Goal: Task Accomplishment & Management: Use online tool/utility

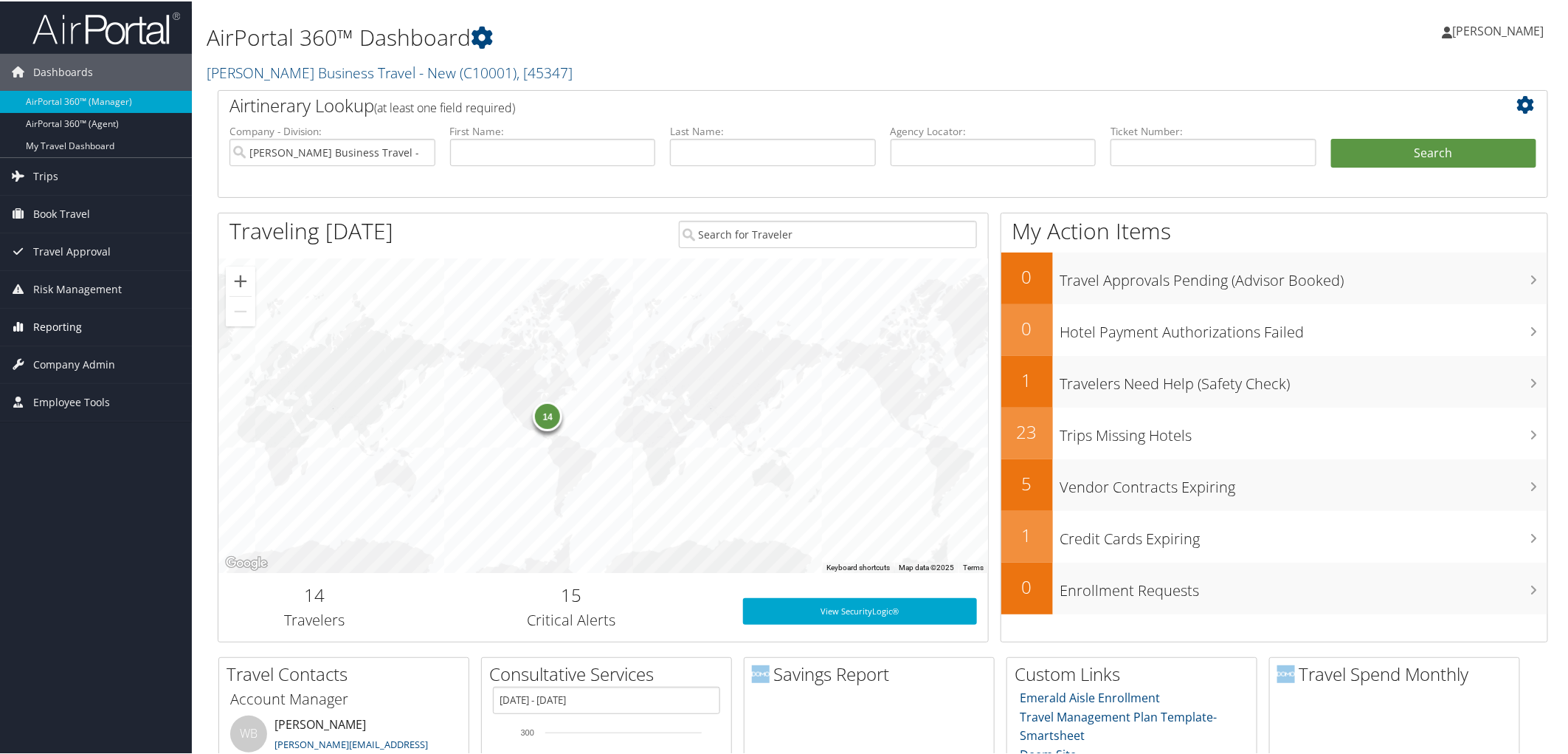
click at [105, 323] on link "Reporting" at bounding box center [96, 325] width 192 height 37
click at [128, 425] on link "Virtual Pay Lookup" at bounding box center [96, 421] width 192 height 22
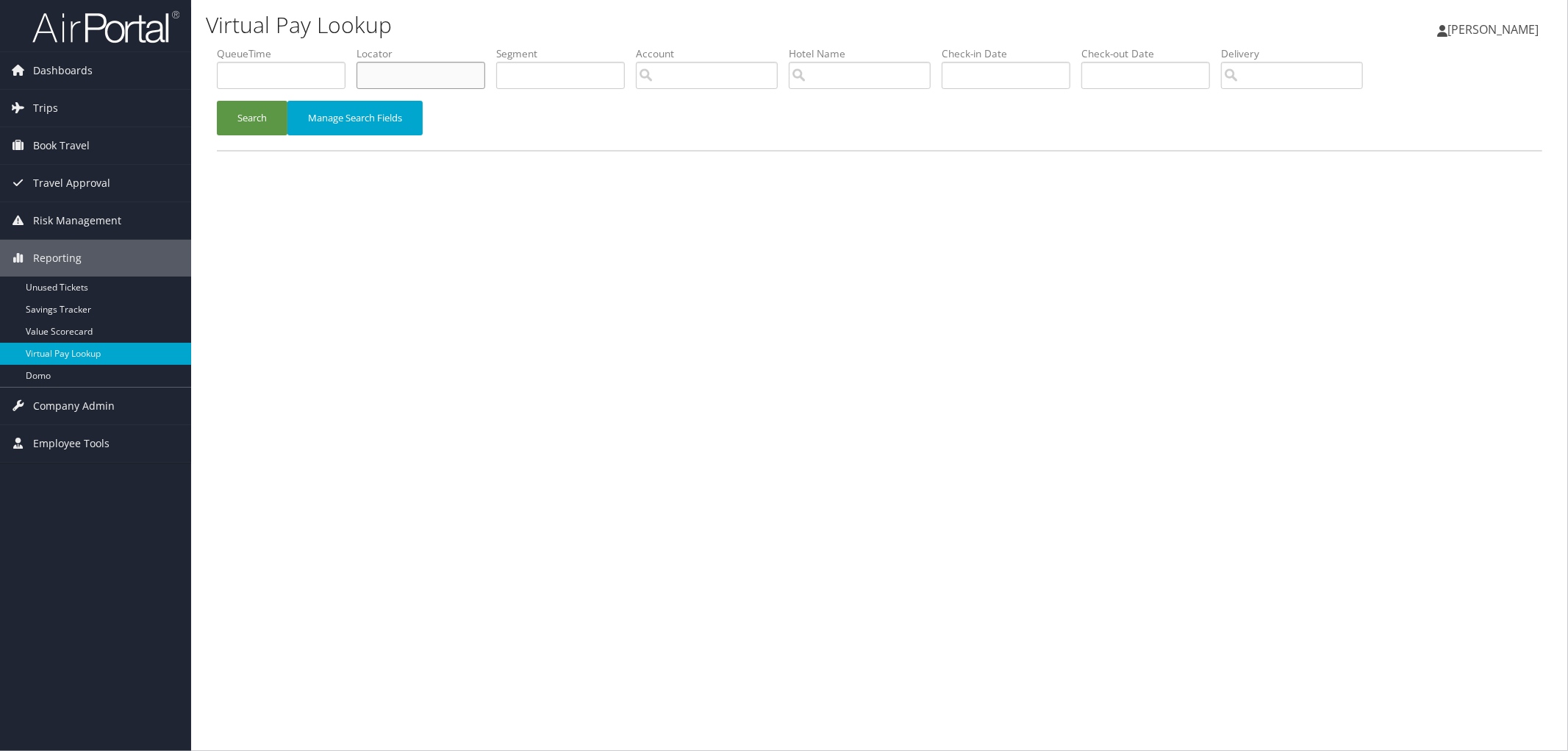
click at [434, 67] on input "text" at bounding box center [421, 75] width 128 height 27
paste input "DPJNH2"
type input "DPJNH2"
click at [254, 113] on button "Search" at bounding box center [252, 118] width 71 height 35
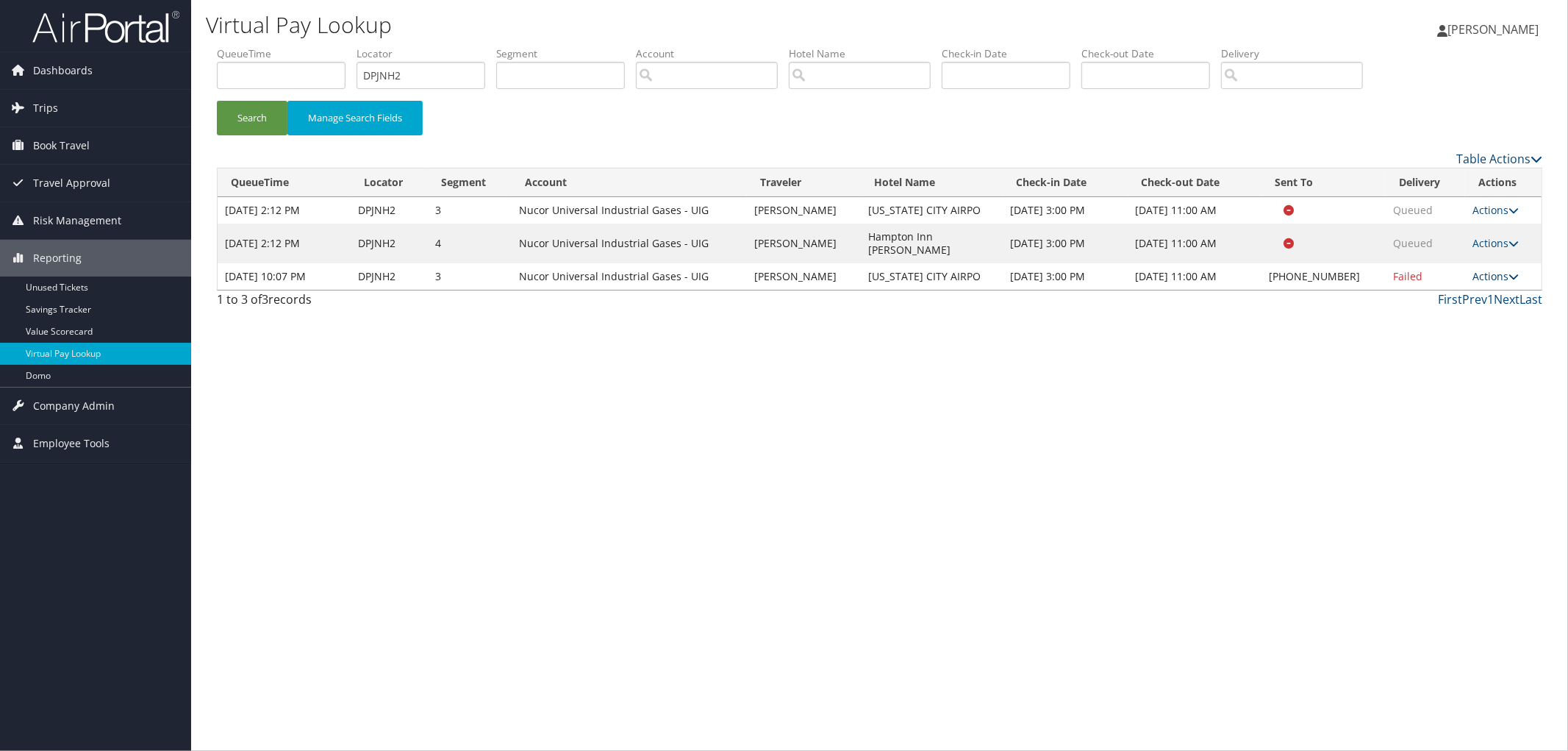
click at [1490, 269] on link "Actions" at bounding box center [1495, 276] width 46 height 14
click at [1463, 363] on link "View Itinerary" at bounding box center [1452, 360] width 126 height 25
click at [1482, 269] on link "Actions" at bounding box center [1495, 276] width 46 height 14
click at [1481, 279] on link "Resend" at bounding box center [1452, 284] width 126 height 25
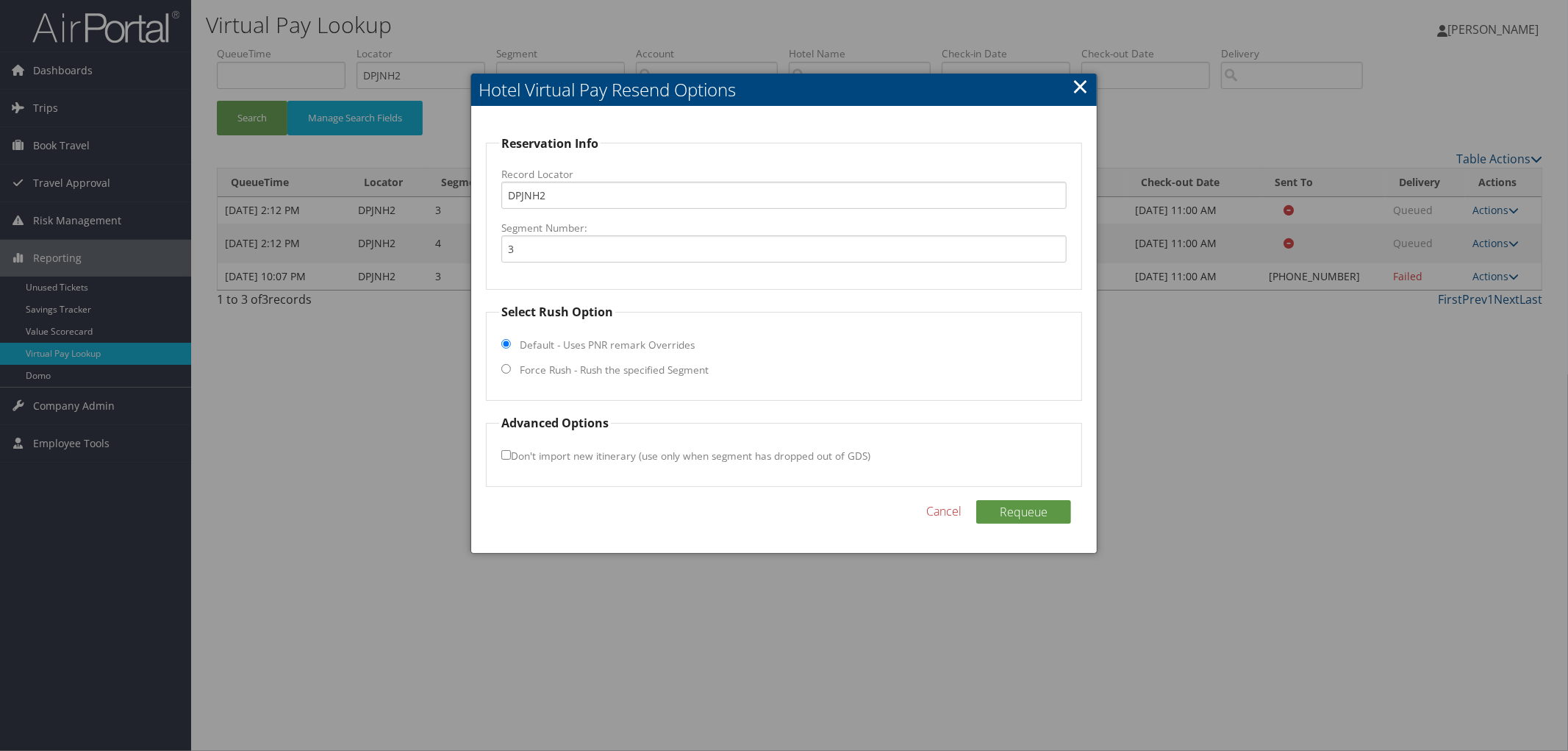
click at [643, 372] on label "Force Rush - Rush the specified Segment" at bounding box center [614, 369] width 189 height 15
click at [511, 372] on input "Force Rush - Rush the specified Segment" at bounding box center [506, 368] width 10 height 10
radio input "true"
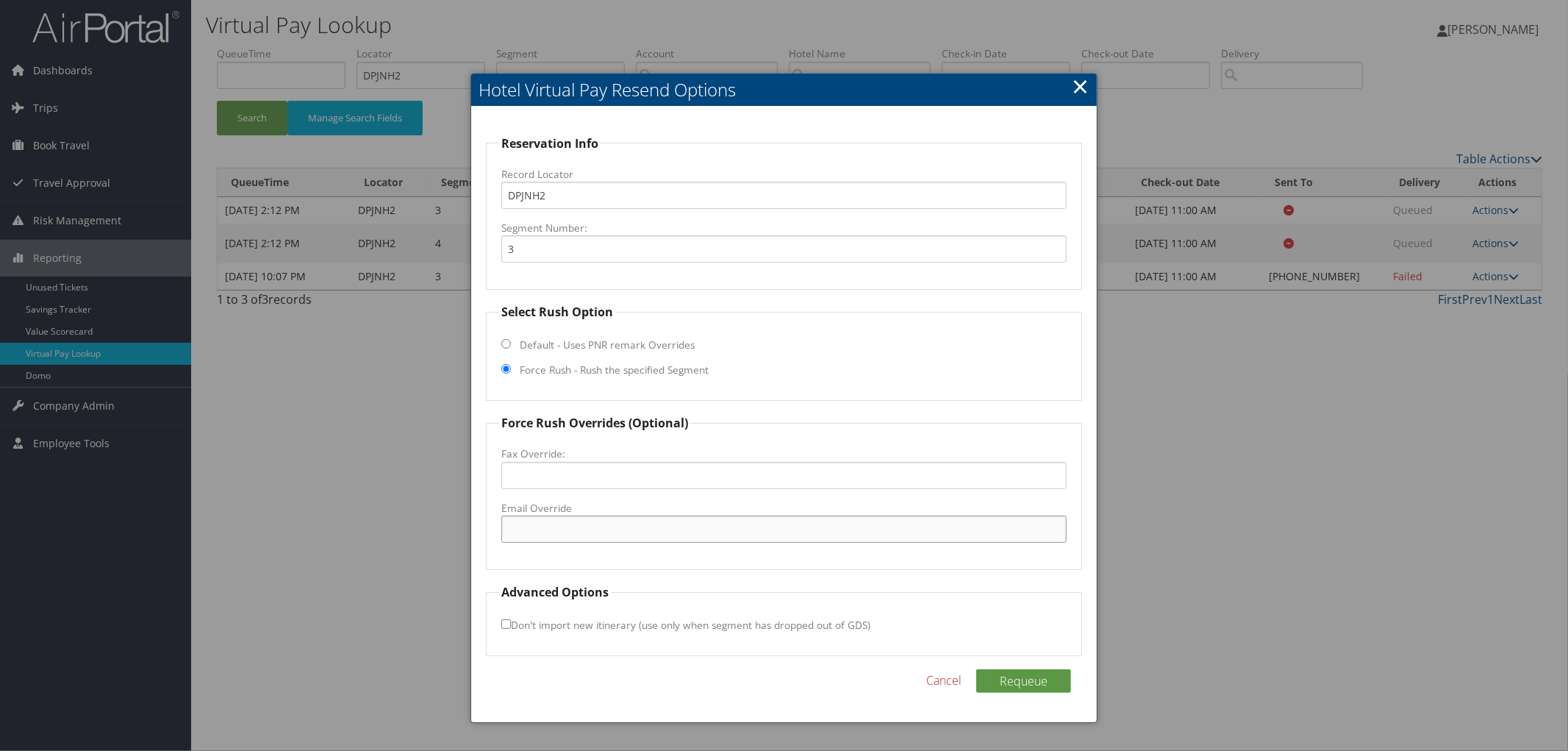
drag, startPoint x: 591, startPoint y: 535, endPoint x: 591, endPoint y: 526, distance: 9.0
paste input "[EMAIL_ADDRESS][DOMAIN_NAME]"
type input "[EMAIL_ADDRESS][DOMAIN_NAME]"
click at [1006, 677] on button "Requeue" at bounding box center [1023, 680] width 95 height 24
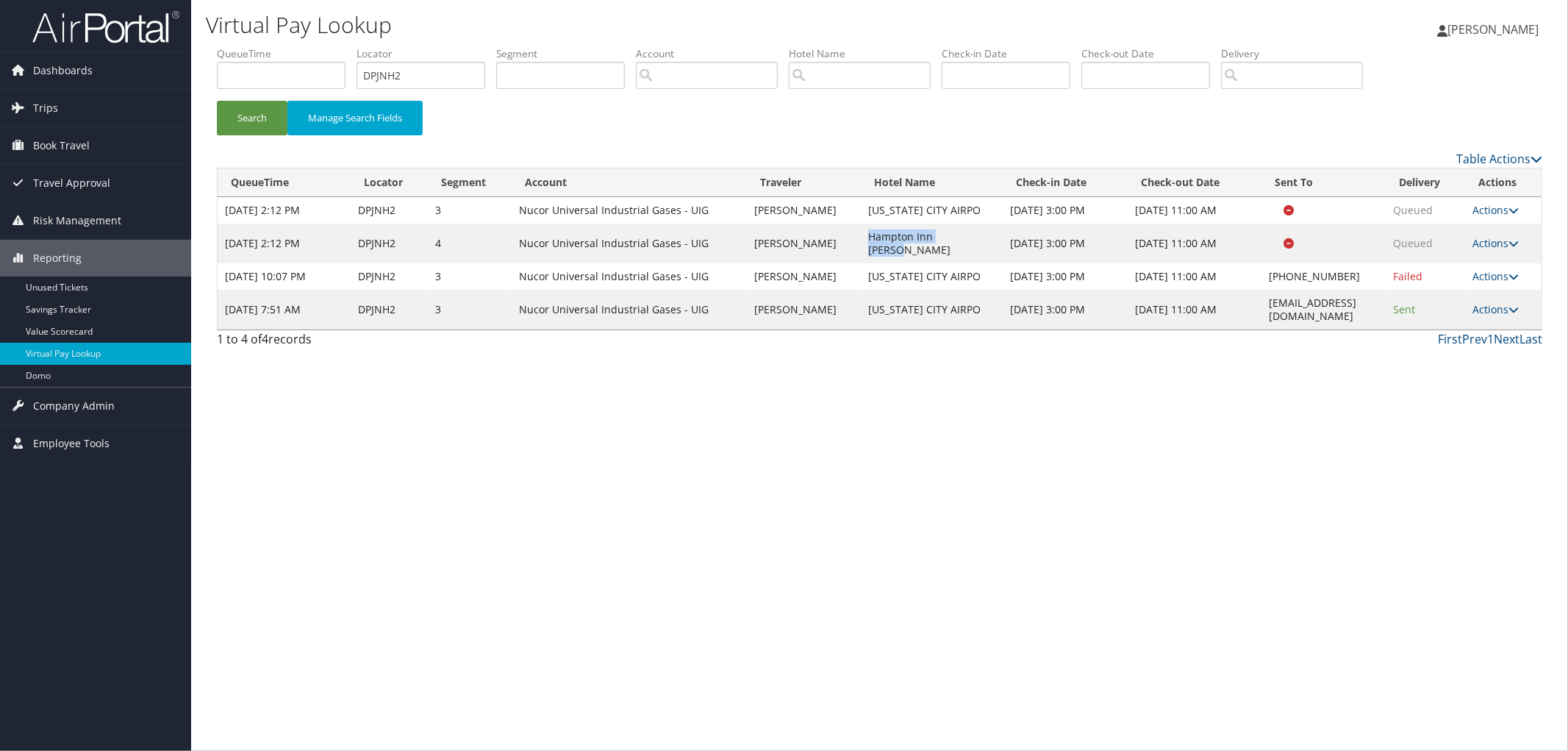
drag, startPoint x: 951, startPoint y: 234, endPoint x: 851, endPoint y: 240, distance: 100.2
click at [861, 240] on td "Hampton Inn [PERSON_NAME]" at bounding box center [931, 243] width 142 height 40
click at [1491, 240] on link "Actions" at bounding box center [1495, 243] width 46 height 14
click at [1473, 262] on link "Resend" at bounding box center [1470, 258] width 93 height 25
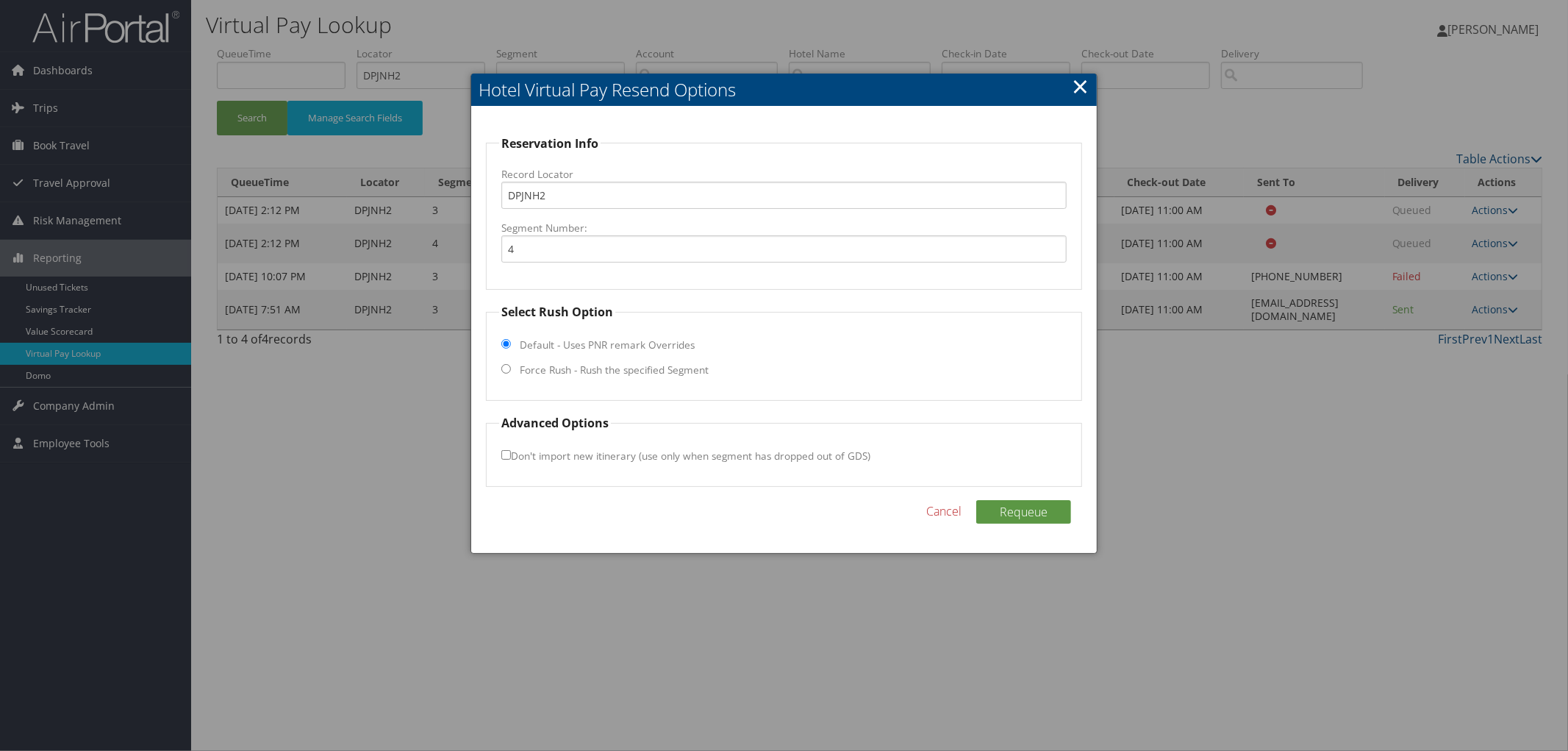
click at [569, 366] on label "Force Rush - Rush the specified Segment" at bounding box center [614, 369] width 189 height 15
click at [511, 366] on input "Force Rush - Rush the specified Segment" at bounding box center [506, 368] width 10 height 10
radio input "true"
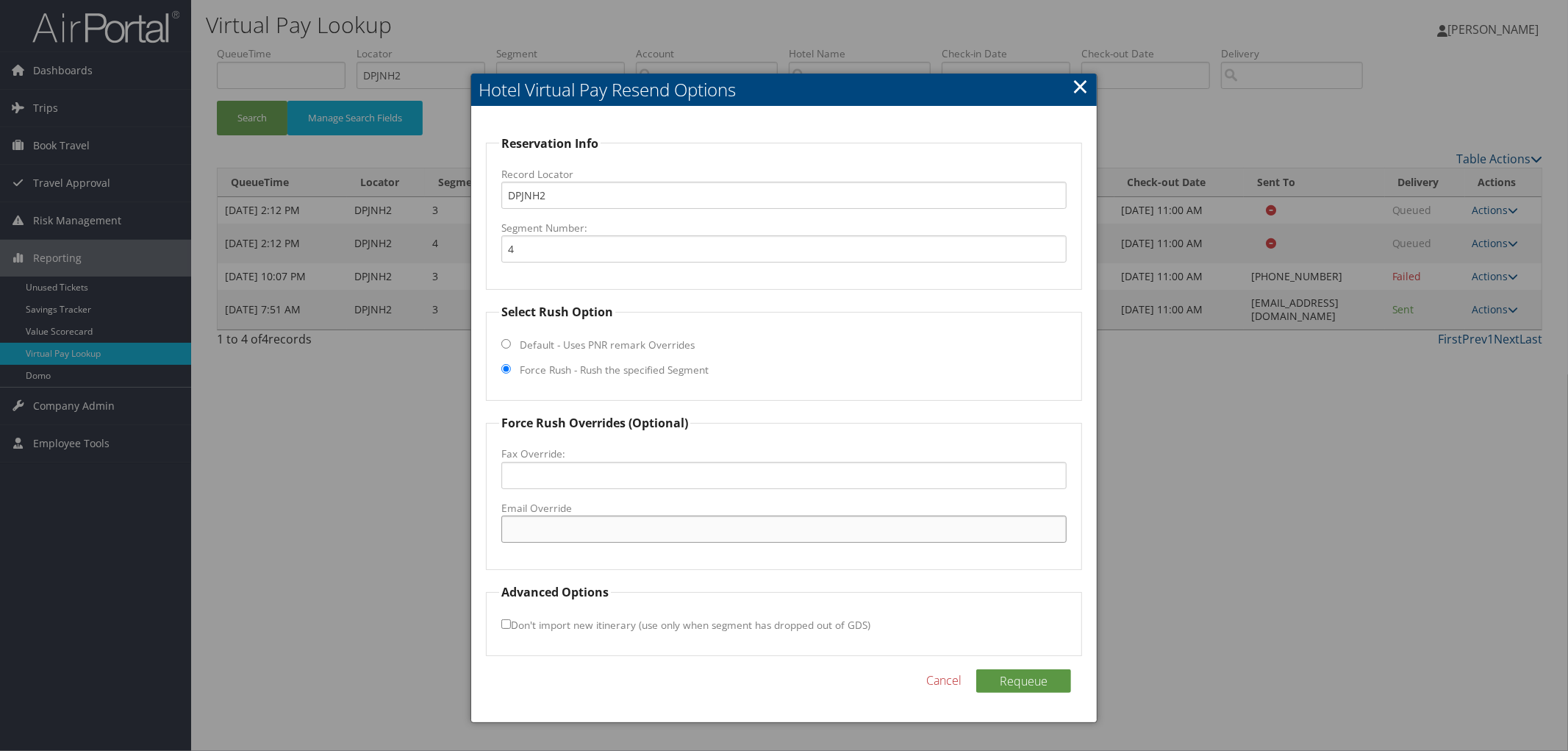
click at [572, 530] on input "Email Override" at bounding box center [784, 529] width 565 height 27
paste input "[EMAIL_ADDRESS][DOMAIN_NAME]"
type input "[EMAIL_ADDRESS][DOMAIN_NAME]"
click at [1037, 681] on button "Requeue" at bounding box center [1023, 680] width 95 height 24
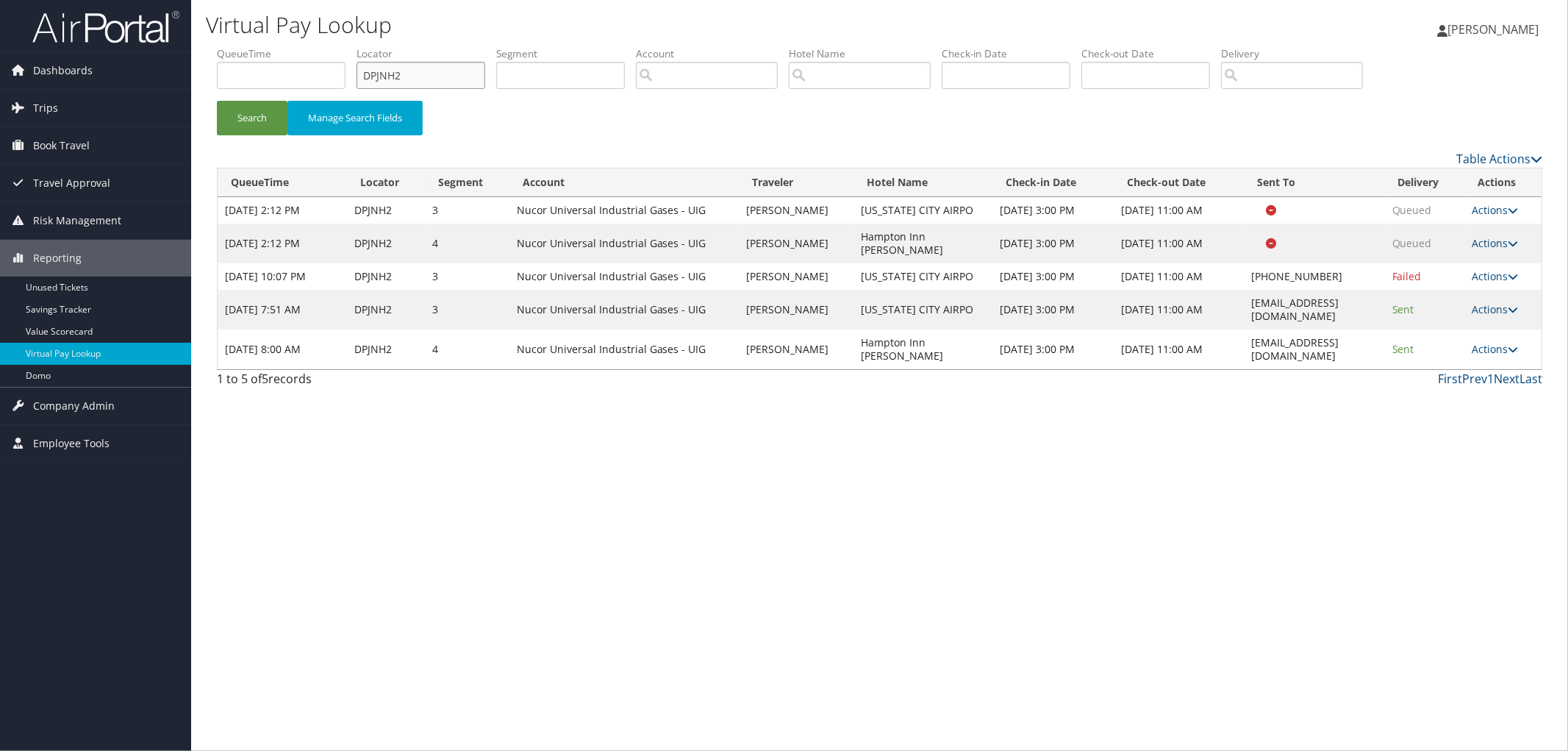
drag, startPoint x: 431, startPoint y: 66, endPoint x: 331, endPoint y: 68, distance: 100.0
click at [331, 46] on ul "QueueTime Locator DPJNH2 Segment Account Traveler Hotel Name Check-in Date Chec…" at bounding box center [879, 46] width 1325 height 0
paste input "DMWJQW"
type input "DMWJQW"
click at [217, 101] on button "Search" at bounding box center [252, 118] width 71 height 35
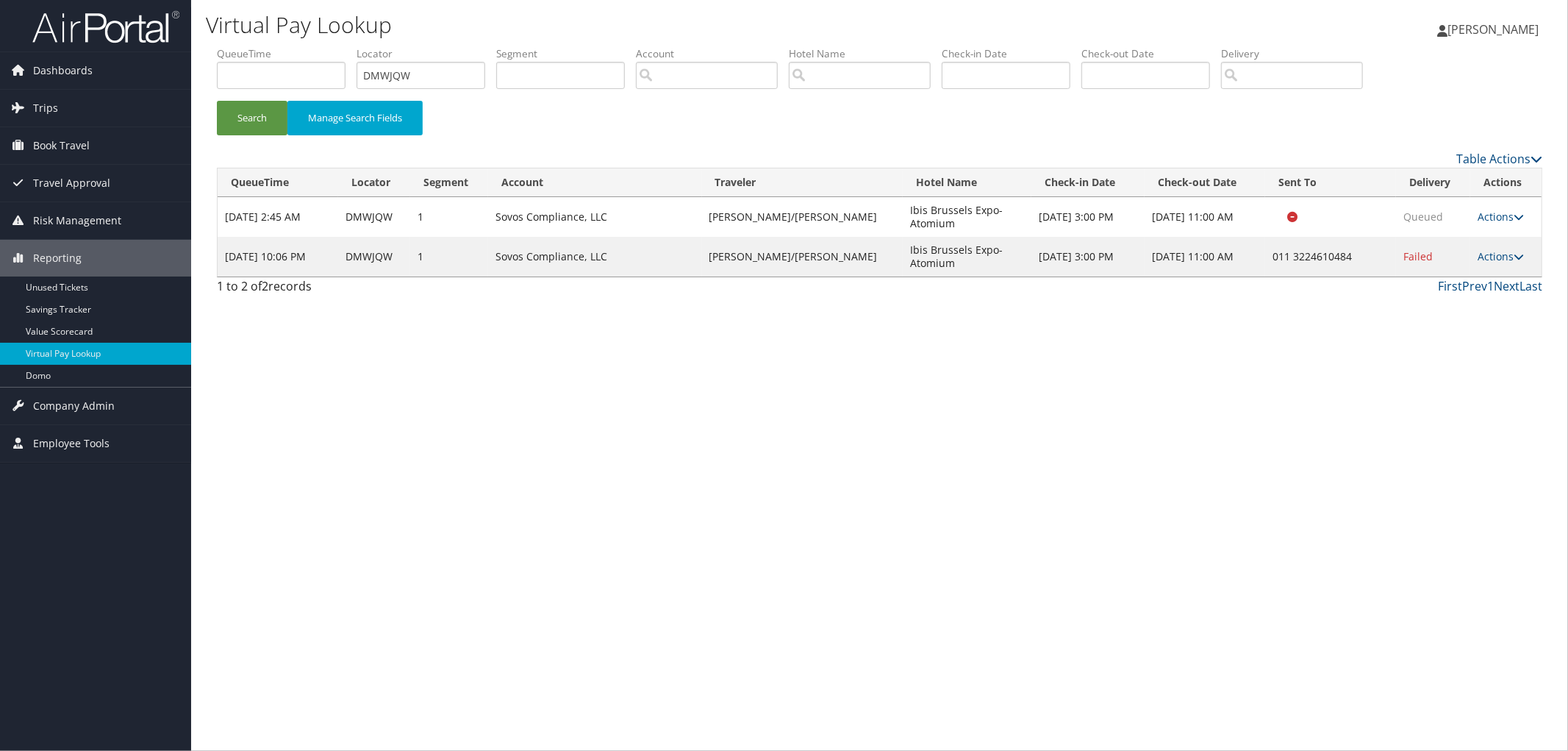
click at [1513, 263] on td "Actions Resend Logs Delivery Information View Itinerary" at bounding box center [1505, 256] width 72 height 40
click at [1509, 254] on link "Actions" at bounding box center [1501, 256] width 46 height 14
click at [1487, 275] on link "Resend" at bounding box center [1454, 278] width 126 height 25
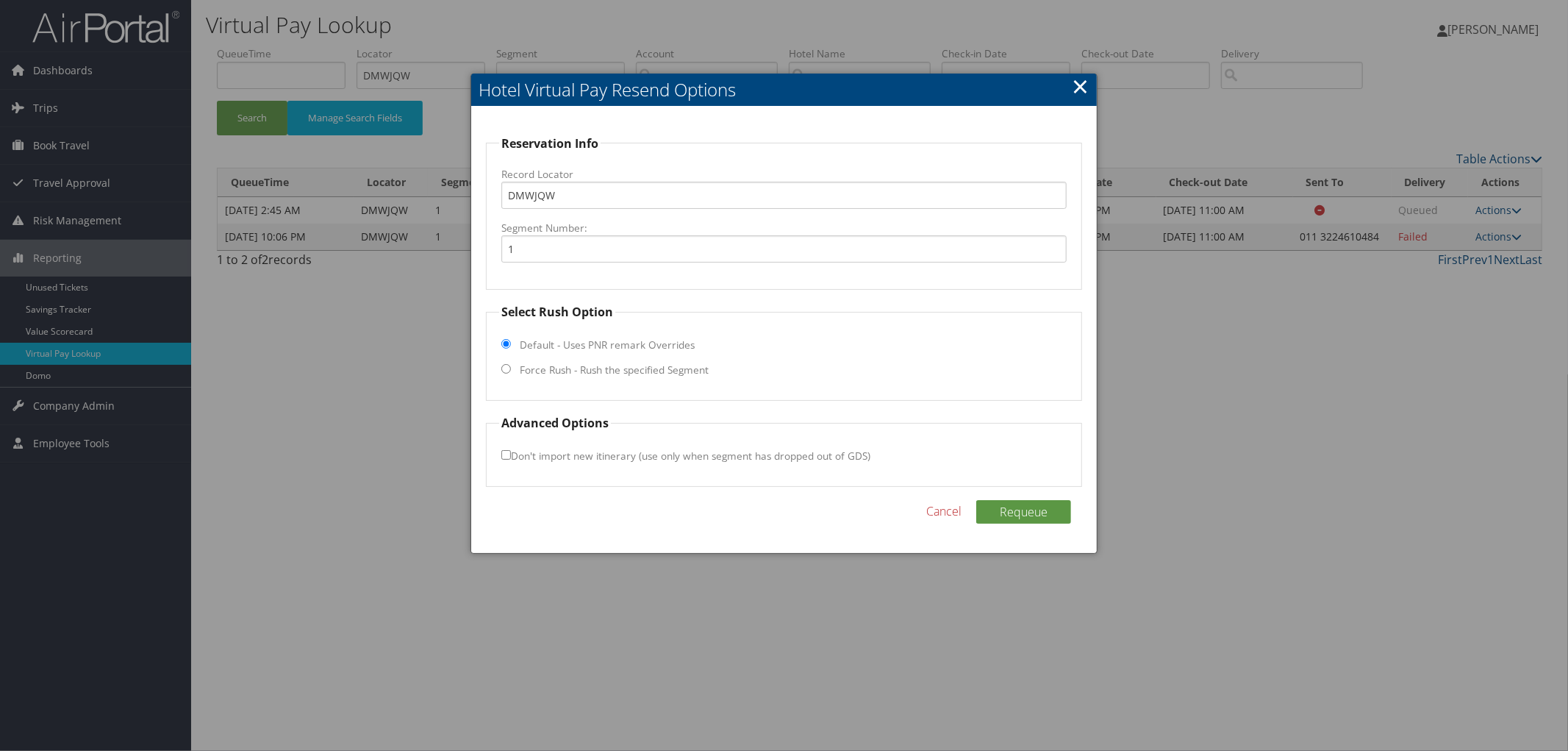
click at [681, 364] on label "Force Rush - Rush the specified Segment" at bounding box center [614, 369] width 189 height 15
click at [511, 364] on input "Force Rush - Rush the specified Segment" at bounding box center [506, 368] width 10 height 10
radio input "true"
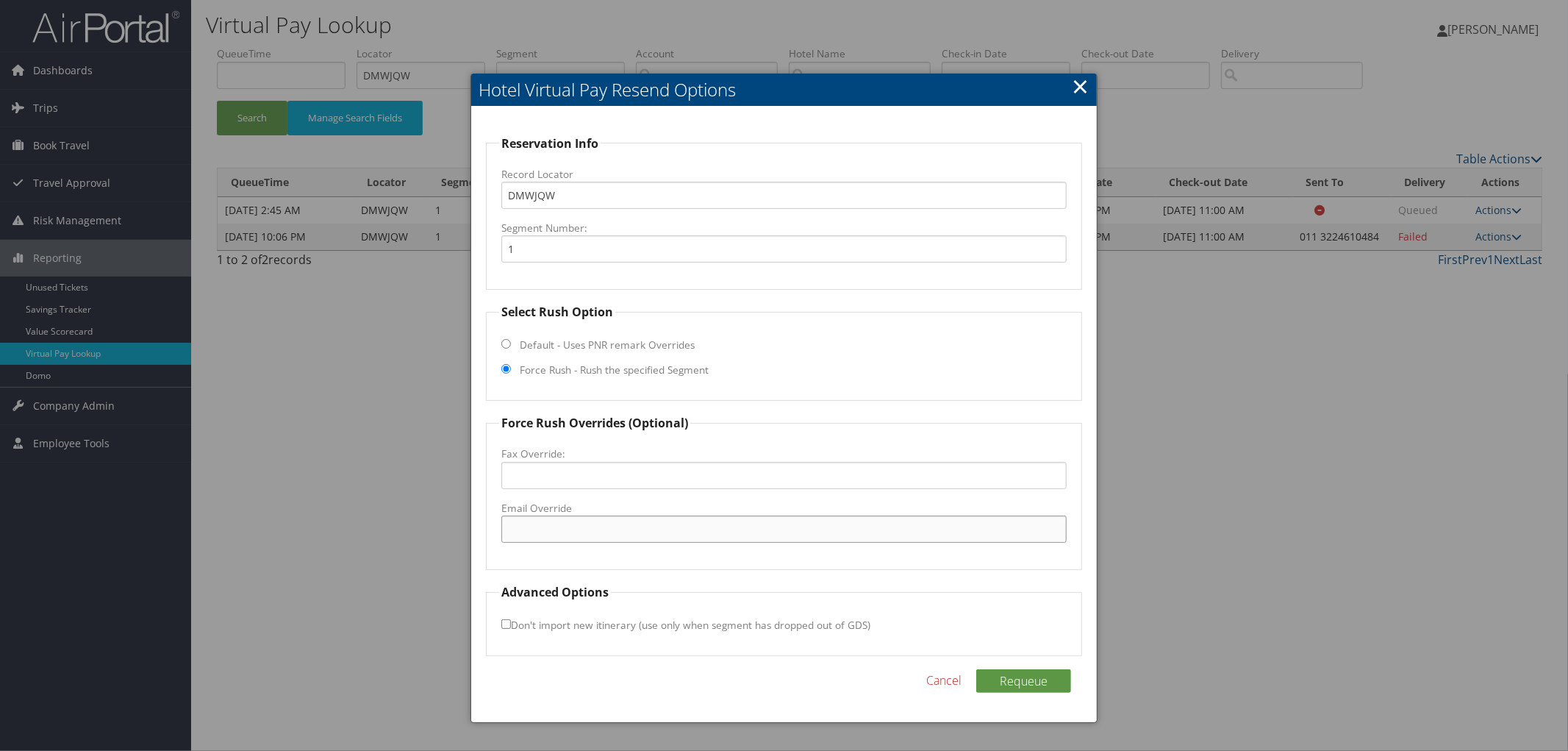
paste input "[EMAIL_ADDRESS][DOMAIN_NAME]"
type input "[EMAIL_ADDRESS][DOMAIN_NAME]"
click at [1027, 674] on button "Requeue" at bounding box center [1023, 680] width 95 height 24
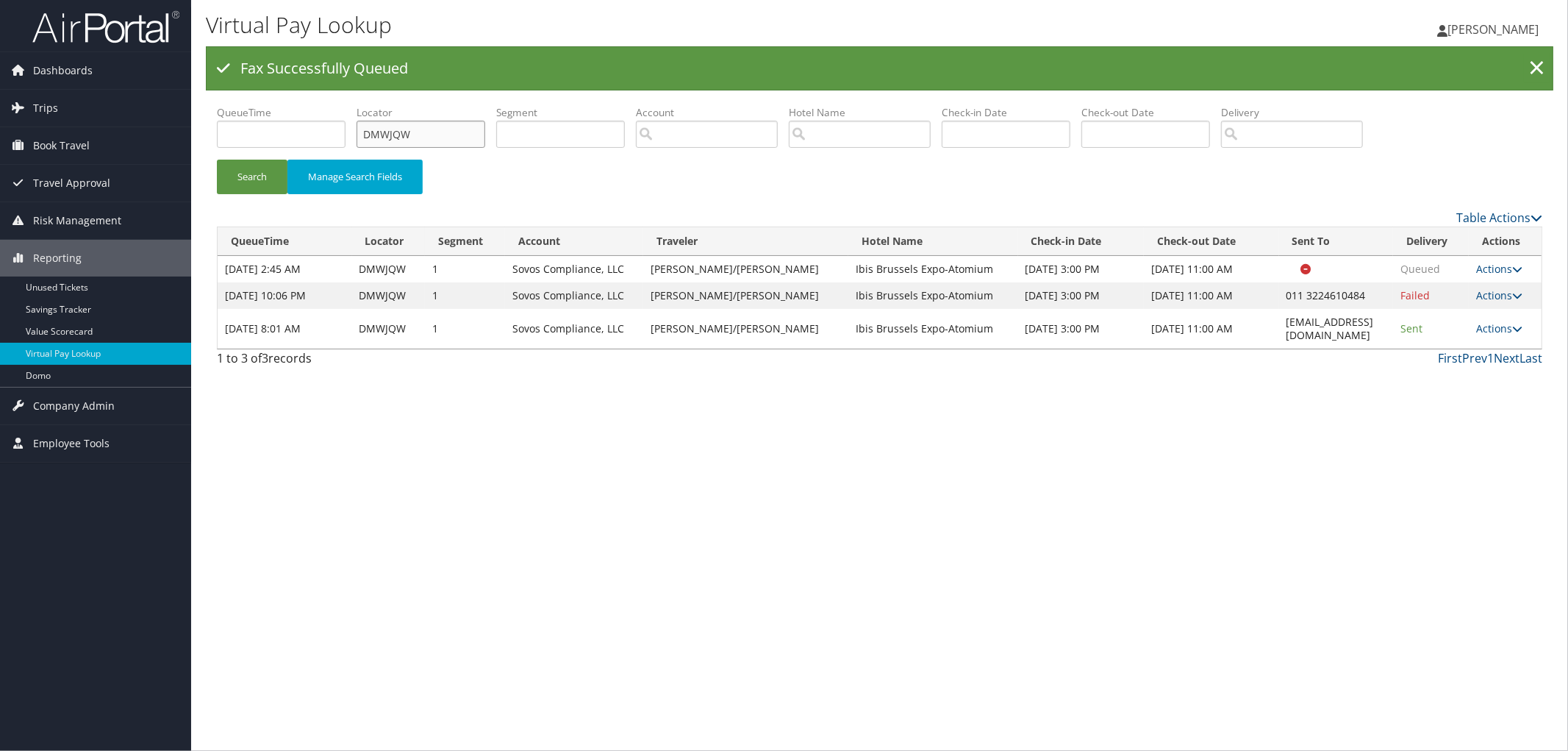
drag, startPoint x: 450, startPoint y: 128, endPoint x: 218, endPoint y: 156, distance: 233.7
click at [219, 105] on ul "QueueTime Locator DMWJQW Segment Account Traveler Hotel Name Check-in Date Chec…" at bounding box center [879, 105] width 1325 height 0
paste input "DLFC0G"
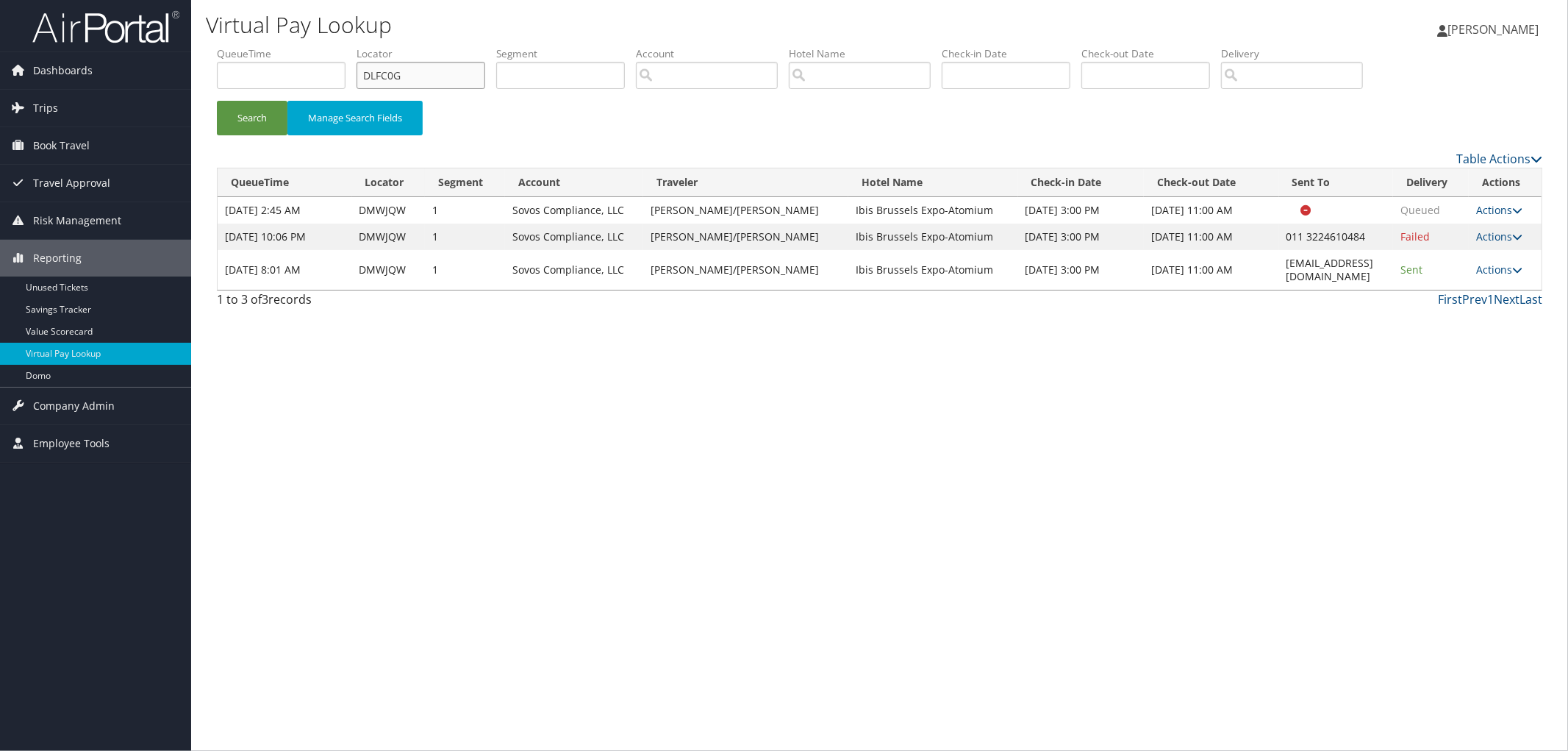
type input "DLFC0G"
drag, startPoint x: 1356, startPoint y: 260, endPoint x: 1268, endPoint y: 265, distance: 88.1
click at [1279, 265] on td "[EMAIL_ADDRESS][DOMAIN_NAME]" at bounding box center [1337, 269] width 115 height 40
copy td "[EMAIL_ADDRESS][DOMAIN_NAME]"
click at [223, 119] on button "Search" at bounding box center [252, 118] width 71 height 35
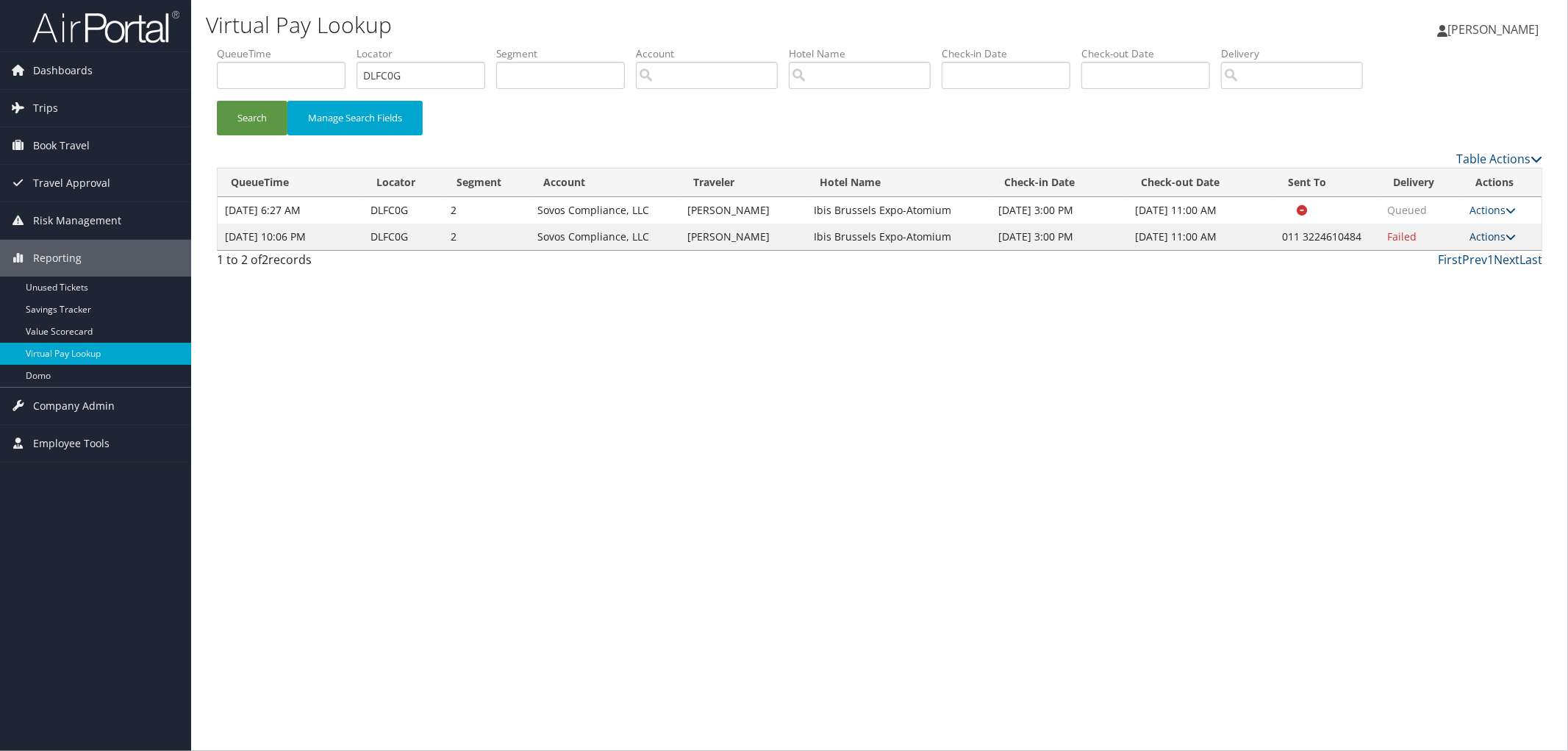
click at [1504, 236] on link "Actions" at bounding box center [1493, 236] width 46 height 14
click at [1461, 253] on link "Resend" at bounding box center [1450, 258] width 126 height 25
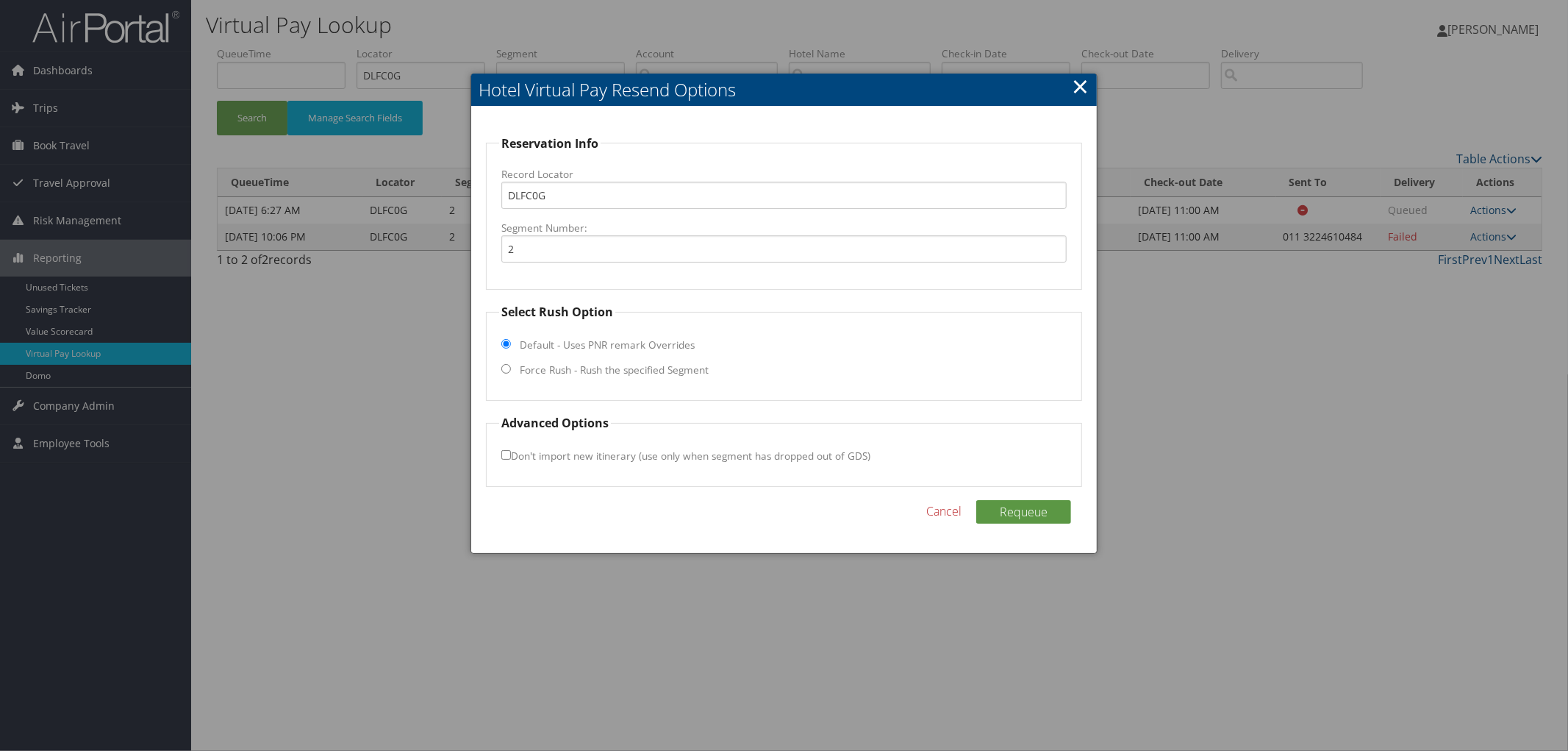
click at [522, 370] on label "Force Rush - Rush the specified Segment" at bounding box center [614, 369] width 189 height 15
click at [511, 370] on input "Force Rush - Rush the specified Segment" at bounding box center [506, 368] width 10 height 10
radio input "true"
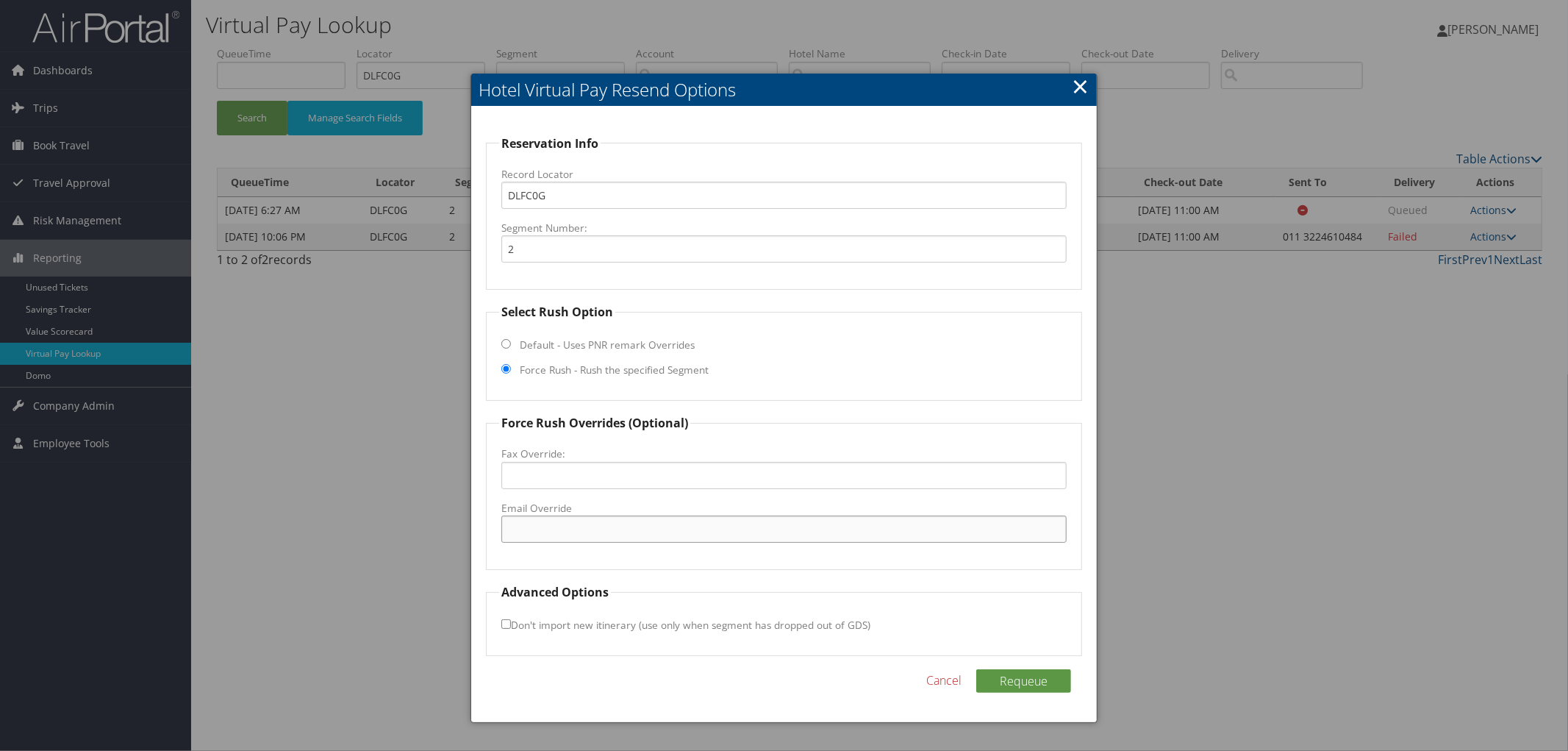
paste input "[EMAIL_ADDRESS][DOMAIN_NAME]"
type input "[EMAIL_ADDRESS][DOMAIN_NAME]"
click at [1027, 677] on button "Requeue" at bounding box center [1023, 680] width 95 height 24
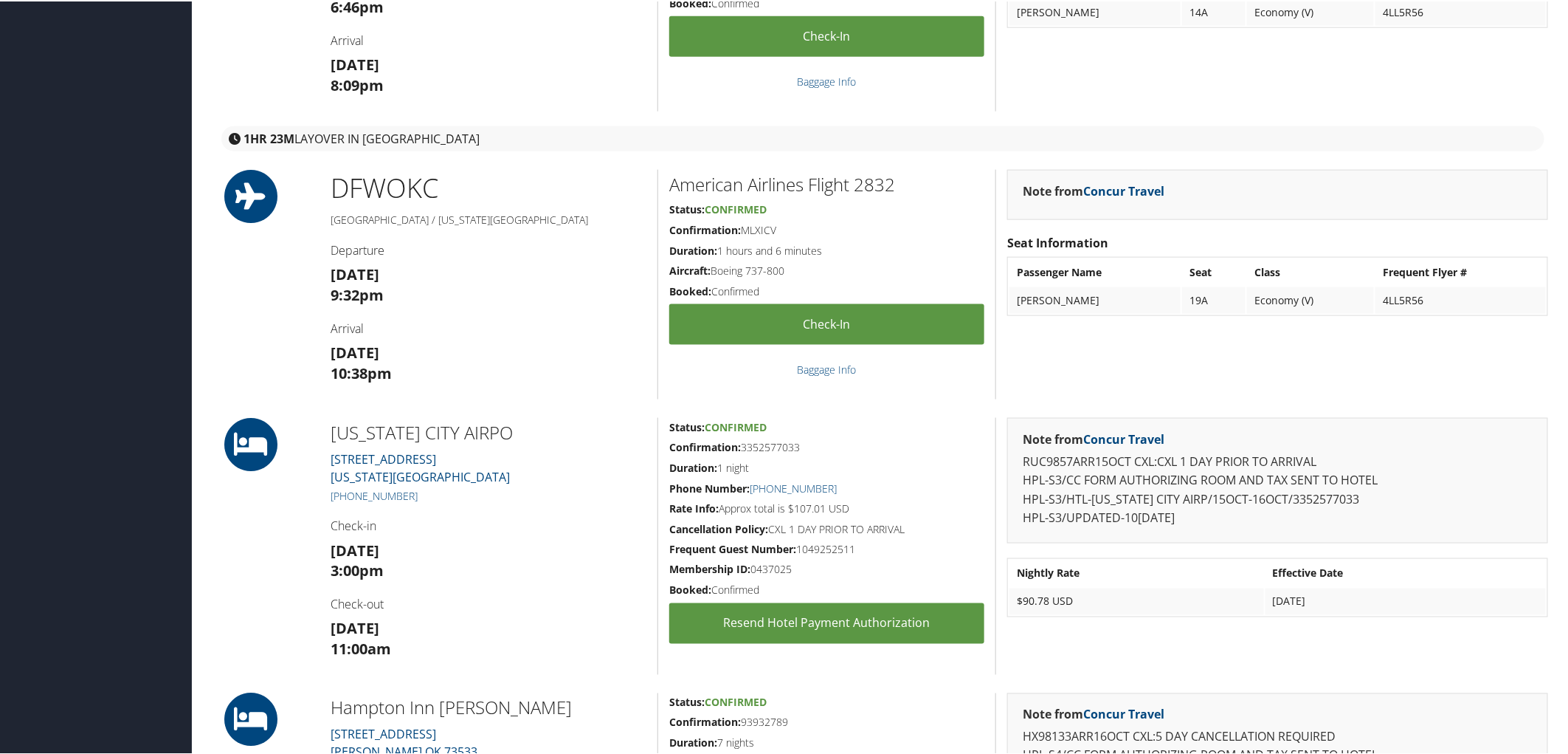
scroll to position [1066, 0]
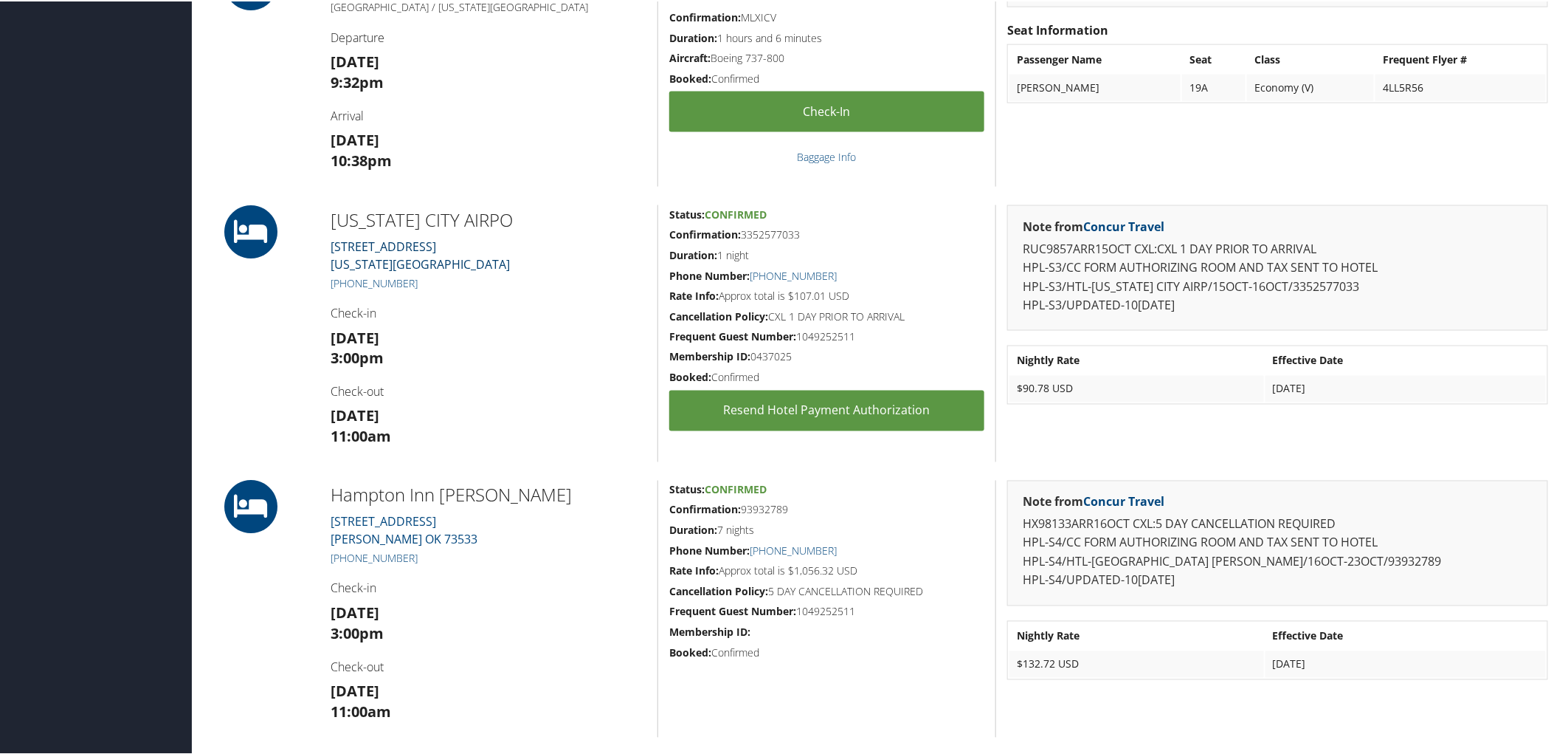
click at [406, 245] on link "[STREET_ADDRESS] [US_STATE][GEOGRAPHIC_DATA]" at bounding box center [420, 253] width 180 height 34
click at [385, 523] on link "3833 North Hwy 81 Duncan OK 73533" at bounding box center [404, 529] width 147 height 34
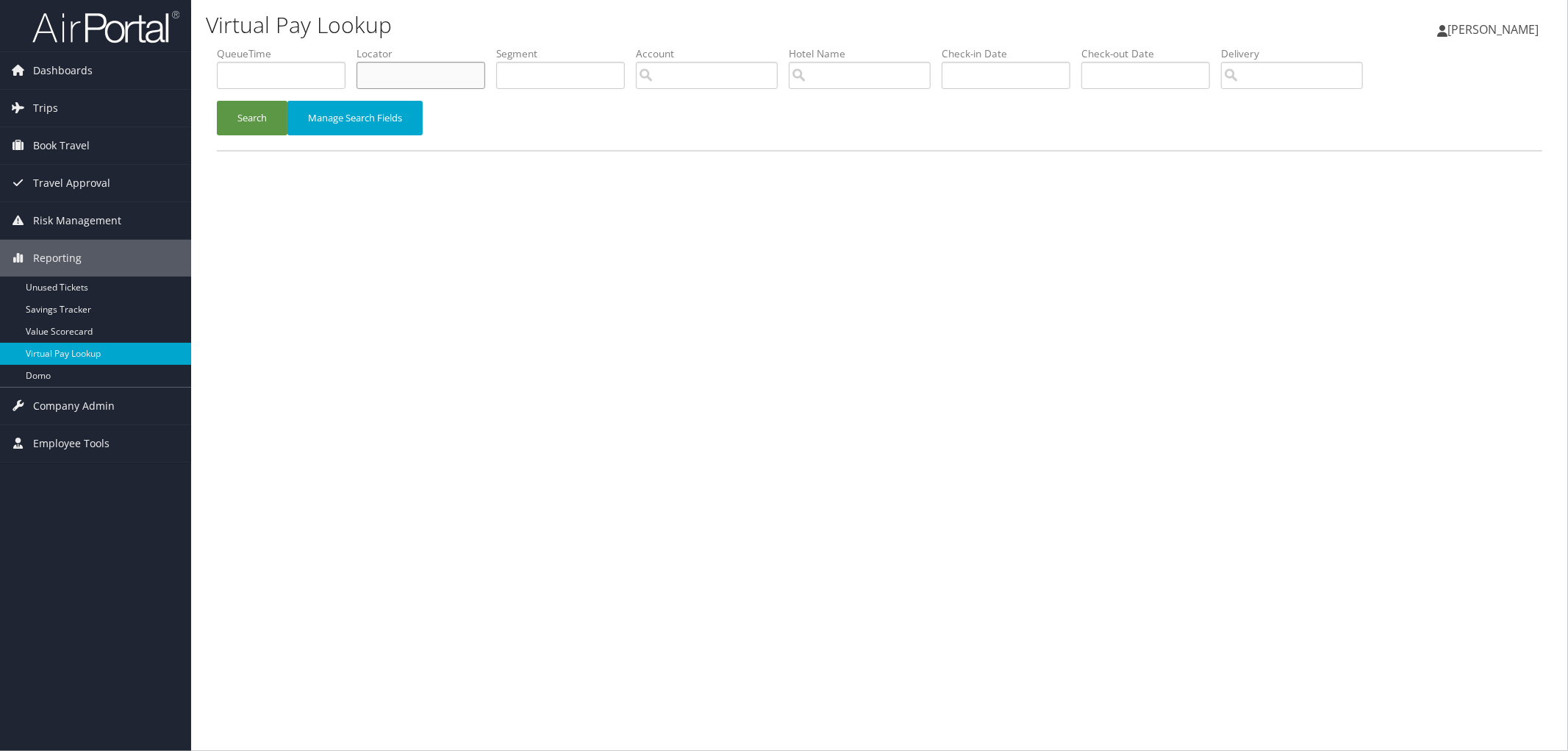
click at [398, 66] on input "text" at bounding box center [421, 75] width 128 height 27
paste input "DQBKGM"
type input "DQBKGM"
click at [254, 120] on button "Search" at bounding box center [252, 118] width 71 height 35
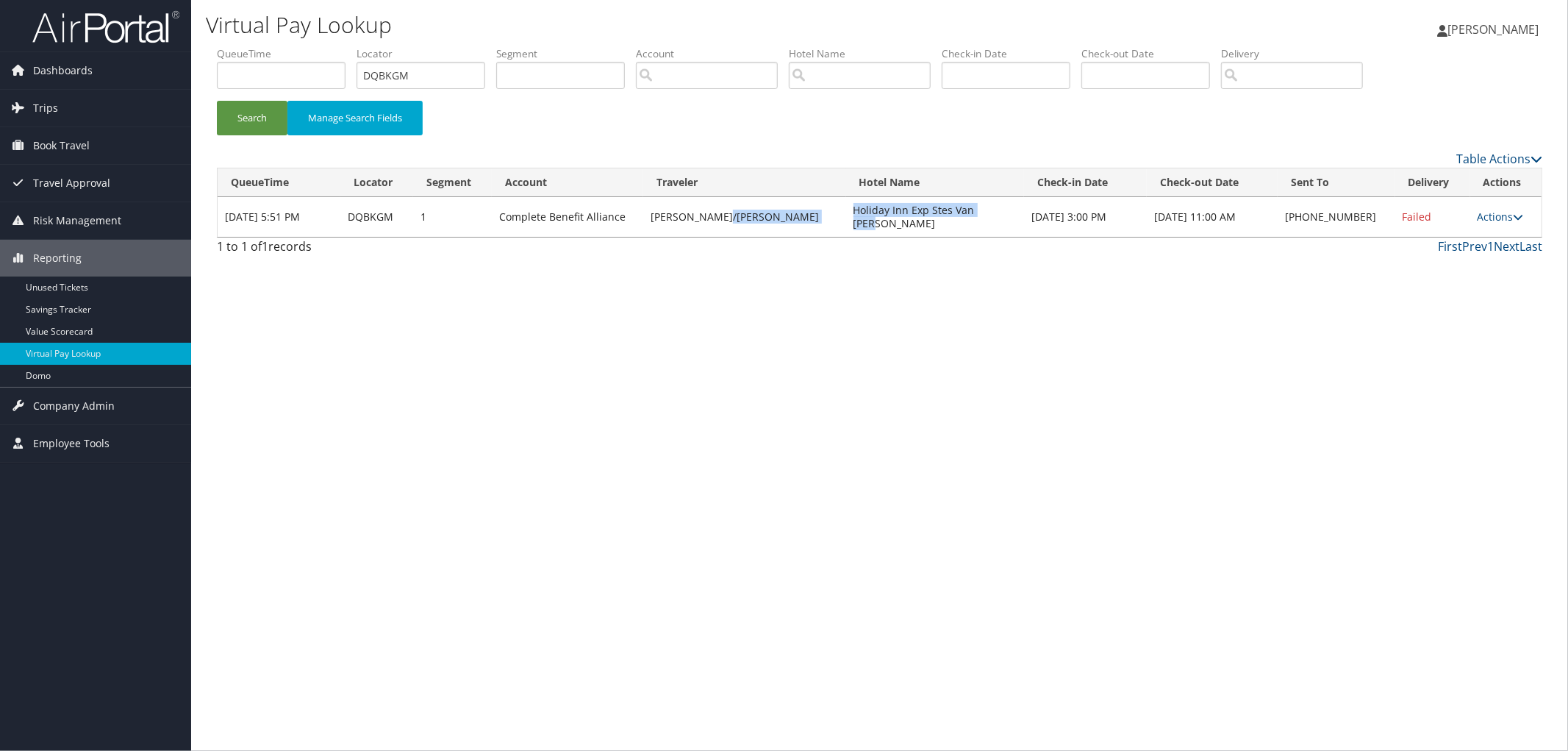
drag, startPoint x: 954, startPoint y: 204, endPoint x: 792, endPoint y: 211, distance: 162.2
click at [792, 211] on tr "Oct 13, 2025 5:51 PM DQBKGM 1 Complete Benefit Alliance BOLDEN/MARCUS Holiday I…" at bounding box center [879, 216] width 1324 height 40
copy tr "Holiday Inn Exp Stes Van Wert"
click at [1481, 210] on link "Actions" at bounding box center [1501, 217] width 46 height 14
click at [1479, 230] on link "Resend" at bounding box center [1451, 231] width 126 height 25
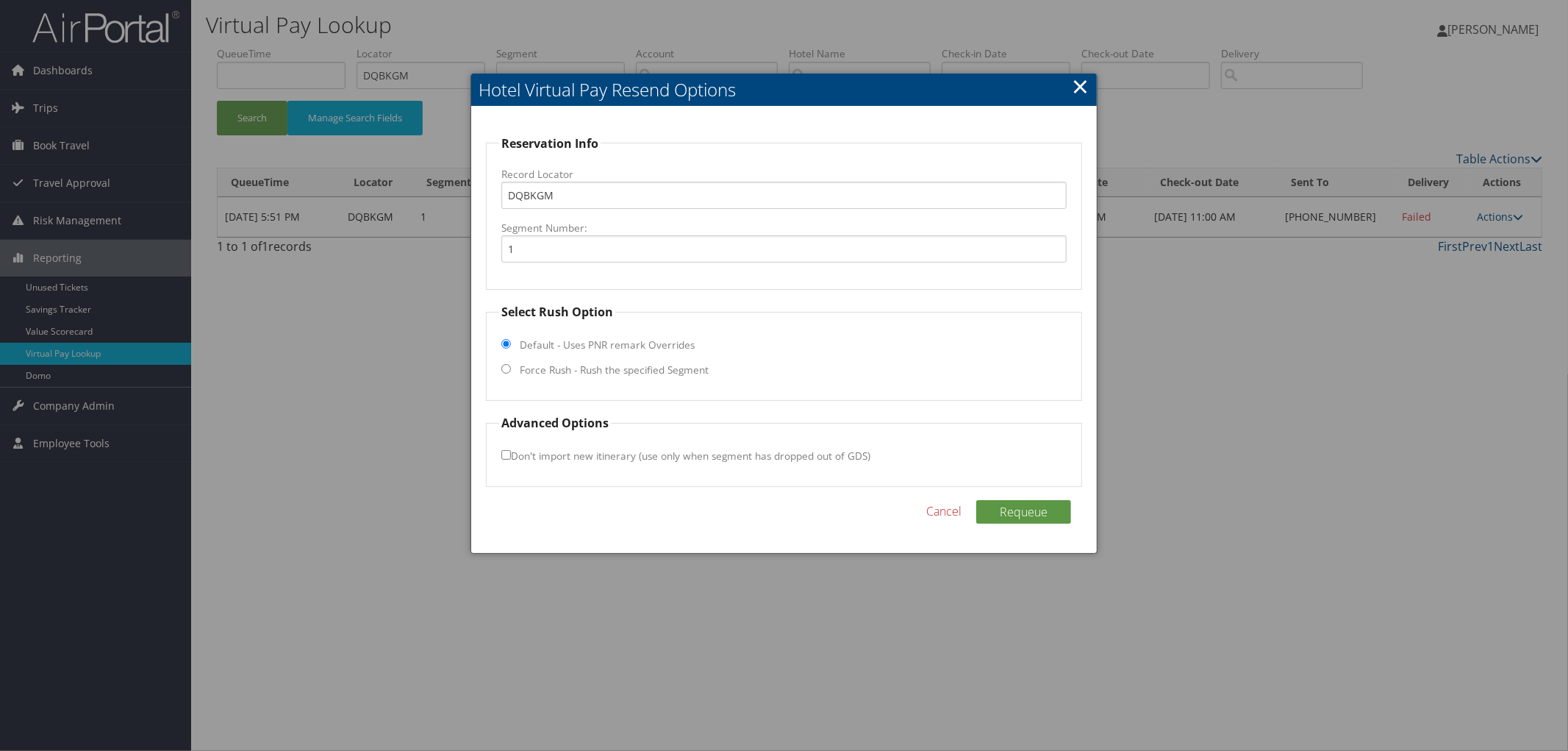
click at [625, 374] on label "Force Rush - Rush the specified Segment" at bounding box center [614, 369] width 189 height 15
click at [511, 374] on input "Force Rush - Rush the specified Segment" at bounding box center [506, 368] width 10 height 10
radio input "true"
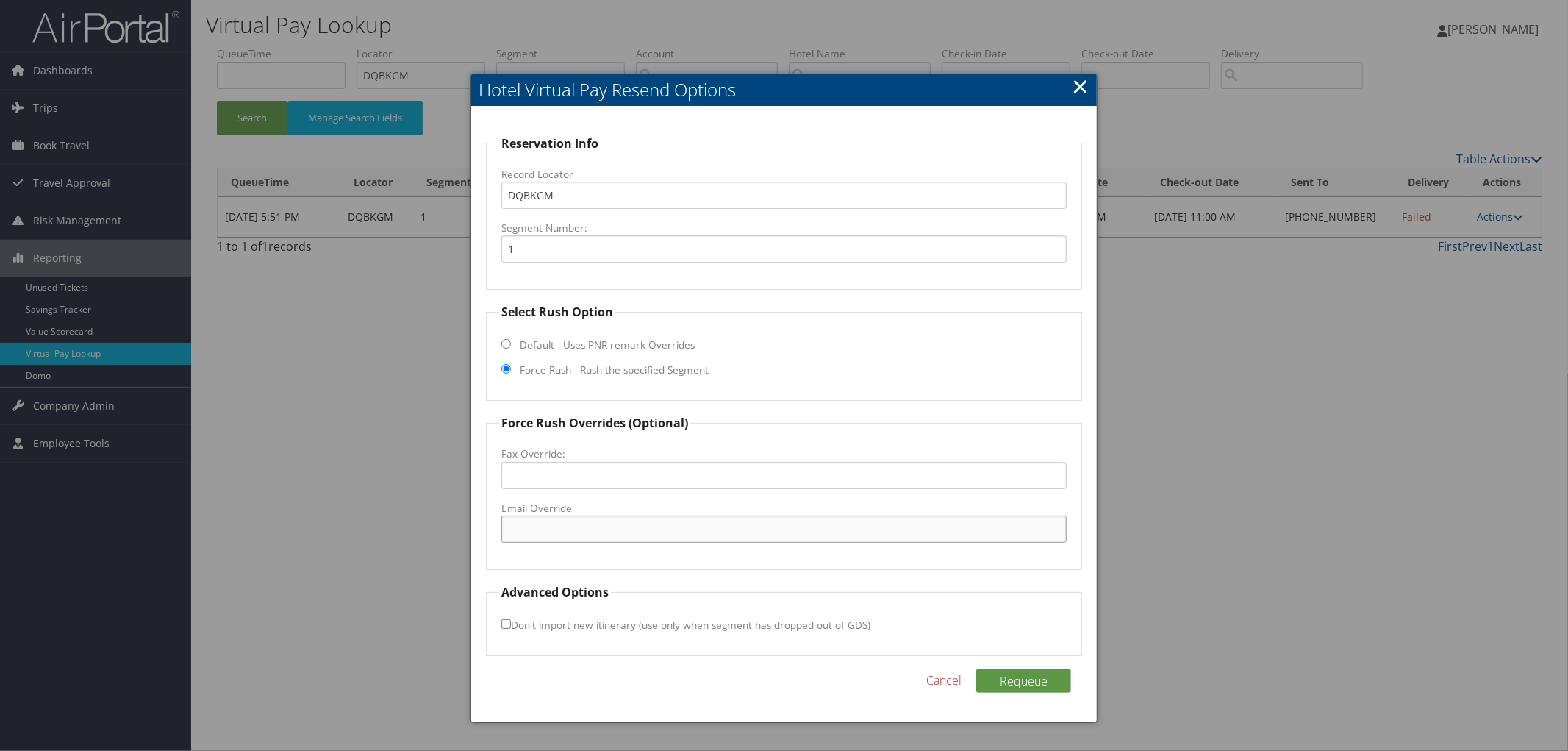
paste input "HolidayInnExpressVW@gmail.com"
type input "HolidayInnExpressVW@gmail.com"
click at [1034, 686] on button "Requeue" at bounding box center [1023, 680] width 95 height 24
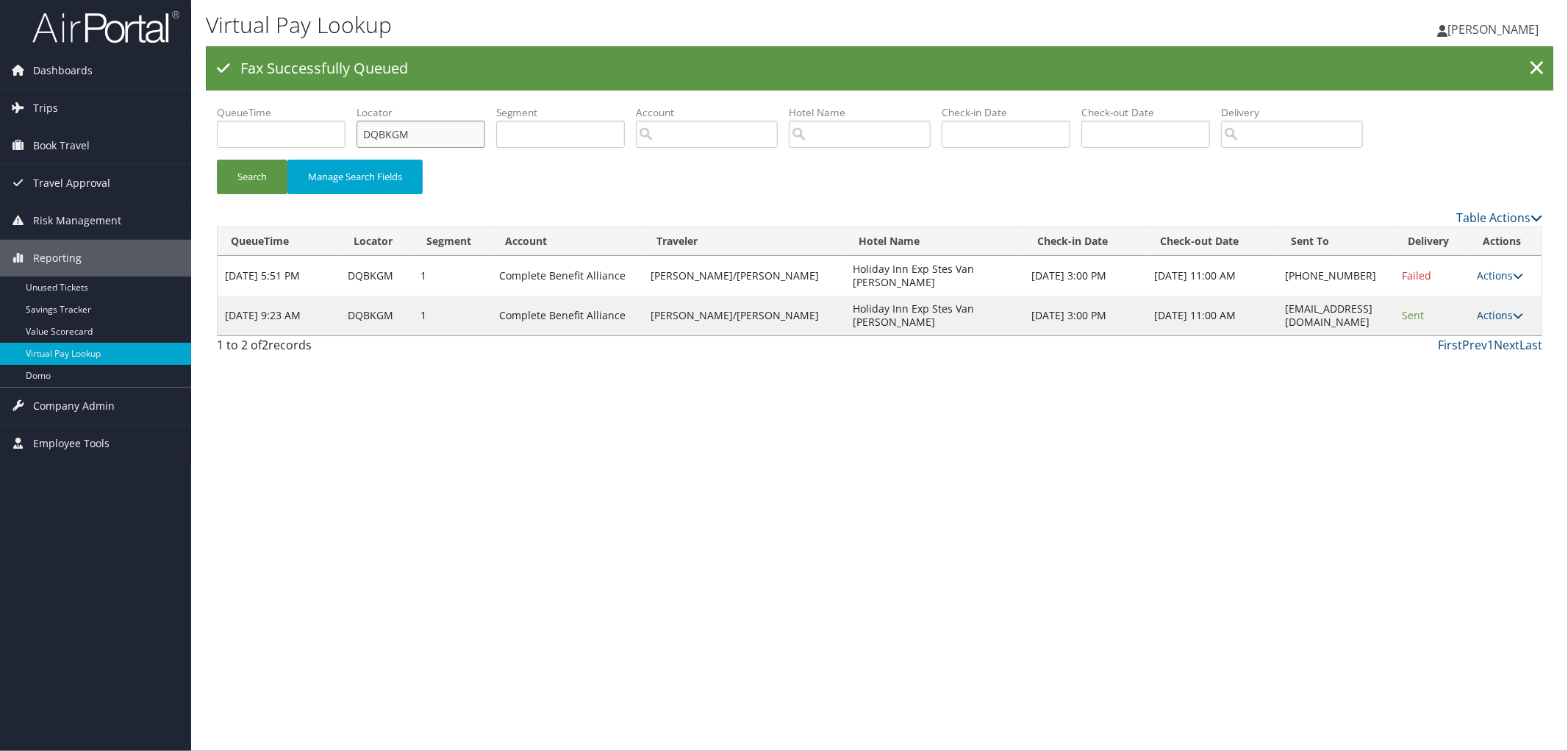
drag, startPoint x: 425, startPoint y: 125, endPoint x: 340, endPoint y: 136, distance: 85.7
click at [340, 105] on ul "QueueTime Locator DQBKGM Segment Account Traveler Hotel Name Check-in Date Chec…" at bounding box center [879, 105] width 1325 height 0
paste input "DQBL28"
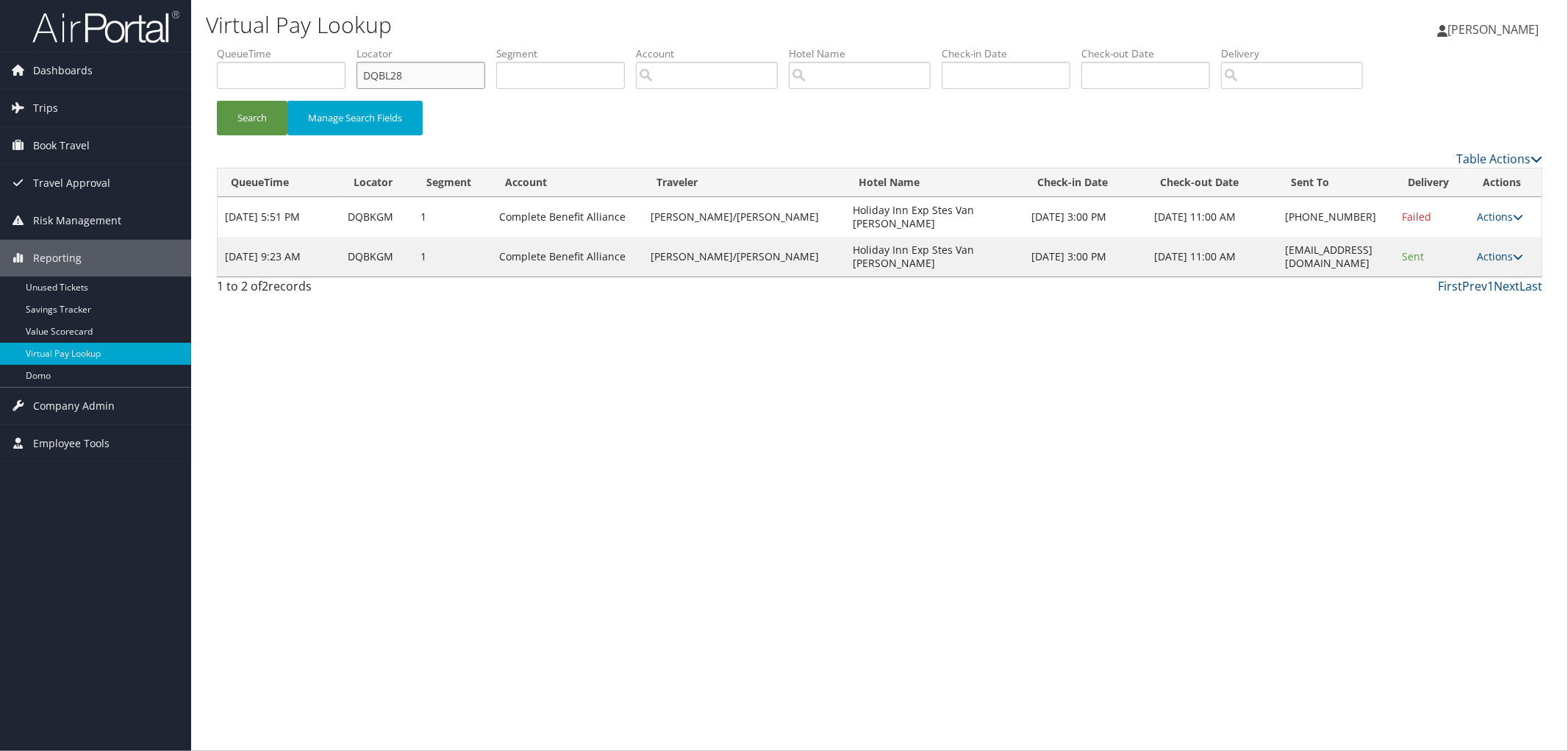
type input "DQBL28"
drag, startPoint x: 1369, startPoint y: 236, endPoint x: 1202, endPoint y: 238, distance: 167.0
click at [1278, 238] on td "HolidayInnExpressVW@gmail.com" at bounding box center [1336, 256] width 117 height 40
copy td "HolidayInnExpressVW@gmail.com"
click at [259, 128] on button "Search" at bounding box center [252, 118] width 71 height 35
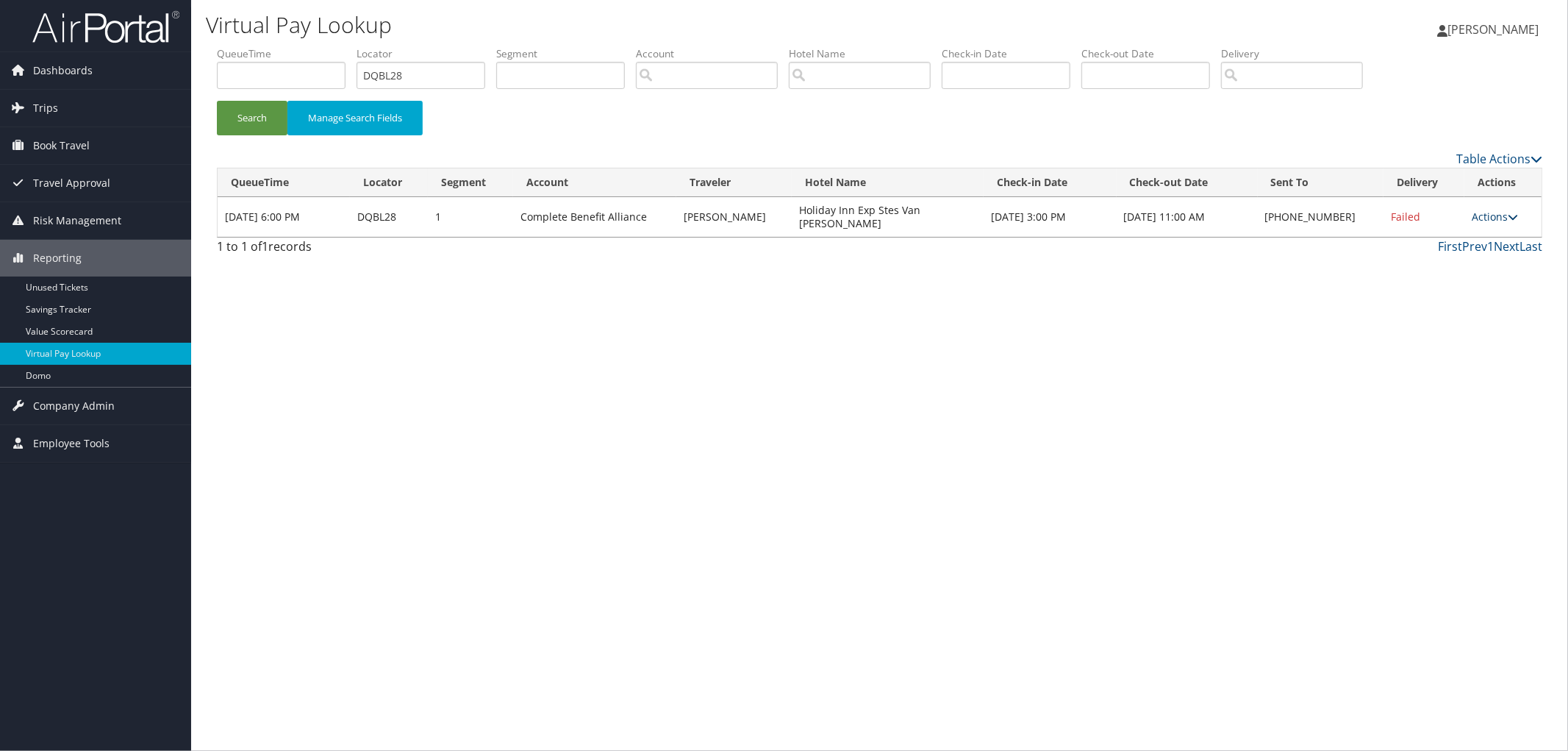
drag, startPoint x: 1476, startPoint y: 208, endPoint x: 1489, endPoint y: 211, distance: 13.3
click at [1485, 210] on td "Actions Resend Logs Delivery Information View Itinerary" at bounding box center [1502, 216] width 77 height 40
click at [1493, 218] on link "Actions" at bounding box center [1495, 217] width 46 height 14
click at [1463, 240] on link "Resend" at bounding box center [1451, 238] width 126 height 25
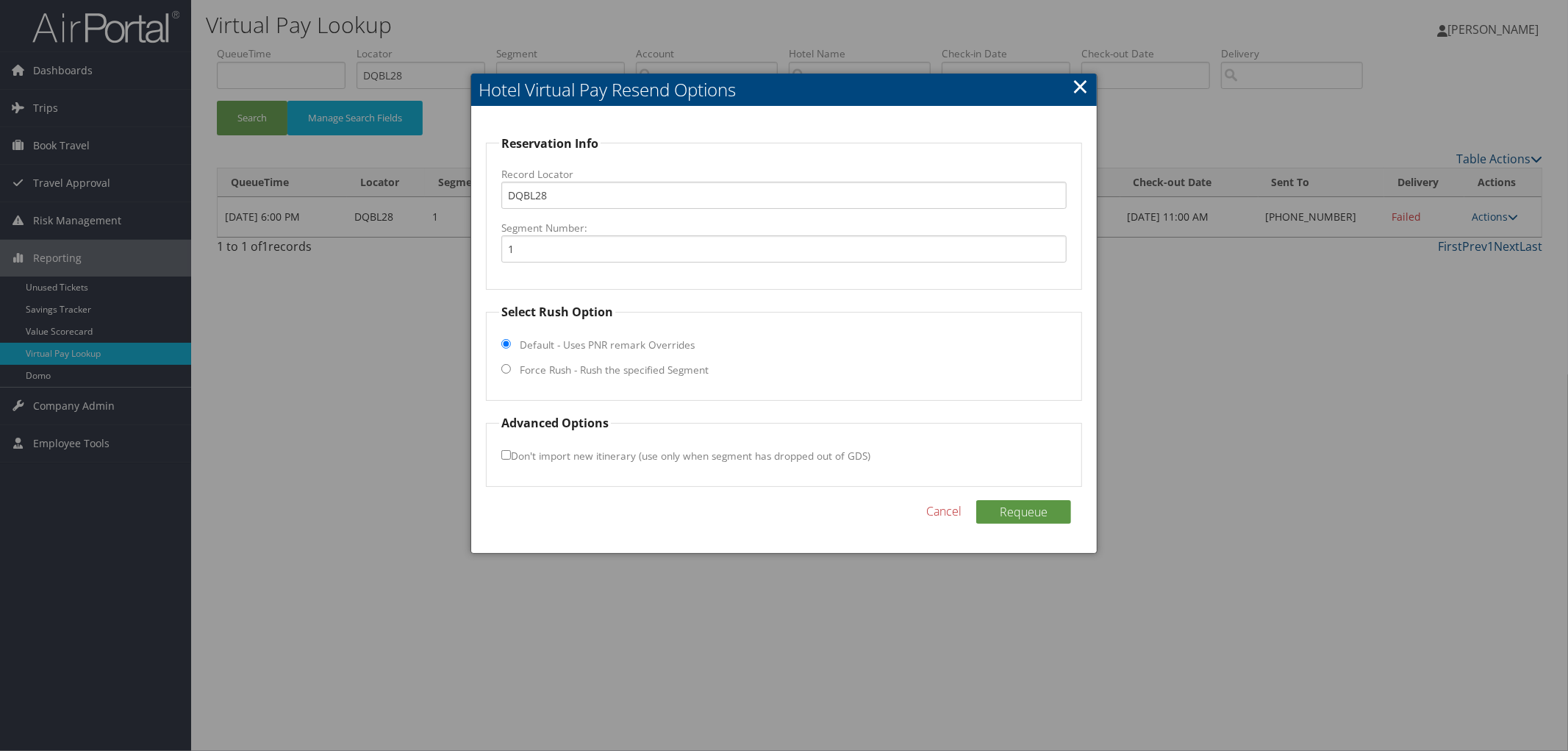
click at [616, 375] on label "Force Rush - Rush the specified Segment" at bounding box center [614, 369] width 189 height 15
click at [511, 374] on input "Force Rush - Rush the specified Segment" at bounding box center [506, 368] width 10 height 10
radio input "true"
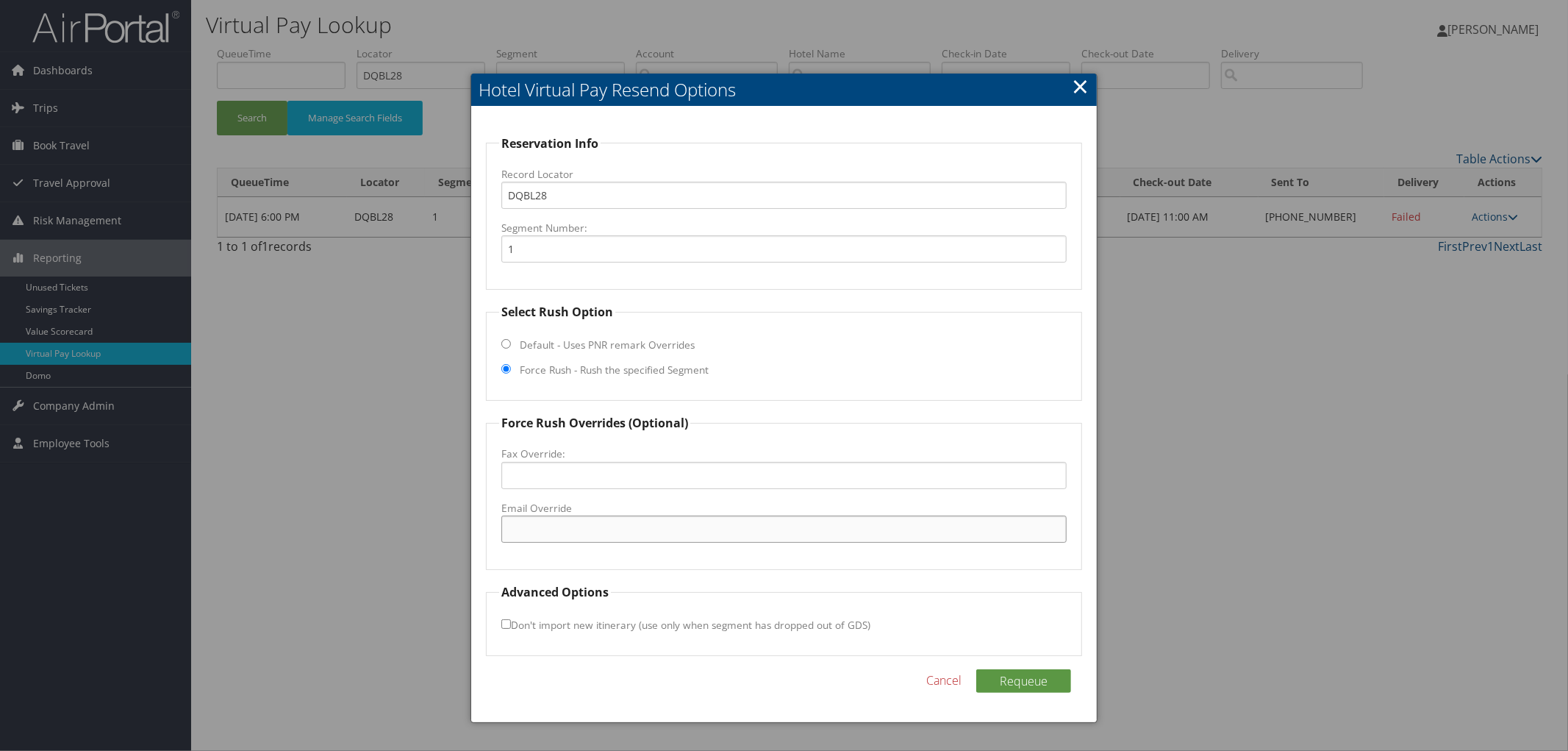
paste input "HolidayInnExpressVW@gmail.com"
type input "HolidayInnExpressVW@gmail.com"
click at [1000, 680] on button "Requeue" at bounding box center [1023, 680] width 95 height 24
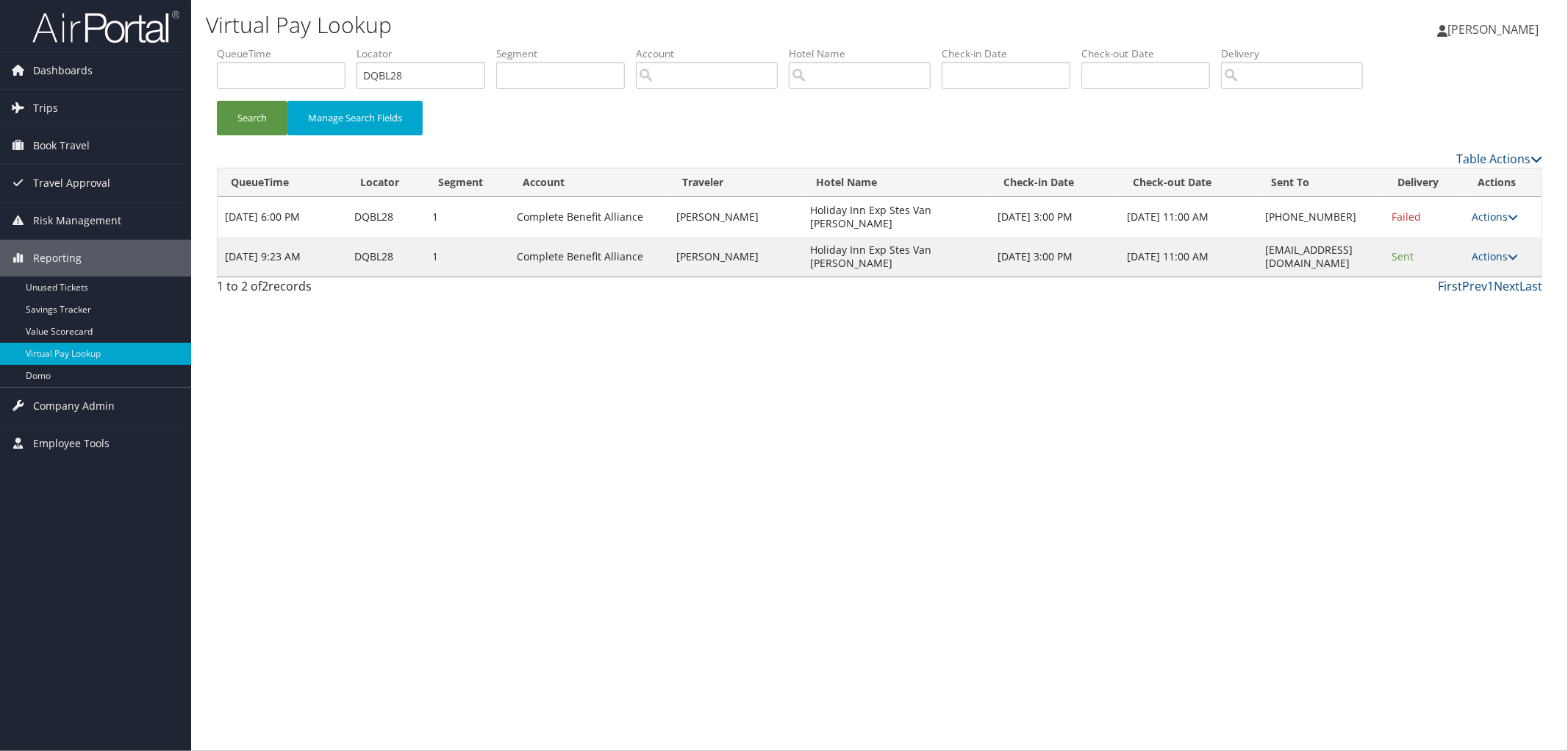
click at [474, 425] on div "Virtual Pay Lookup Megan Foster Megan Foster My Settings Travel Agency Contacts…" at bounding box center [879, 376] width 1377 height 751
